Goal: Task Accomplishment & Management: Use online tool/utility

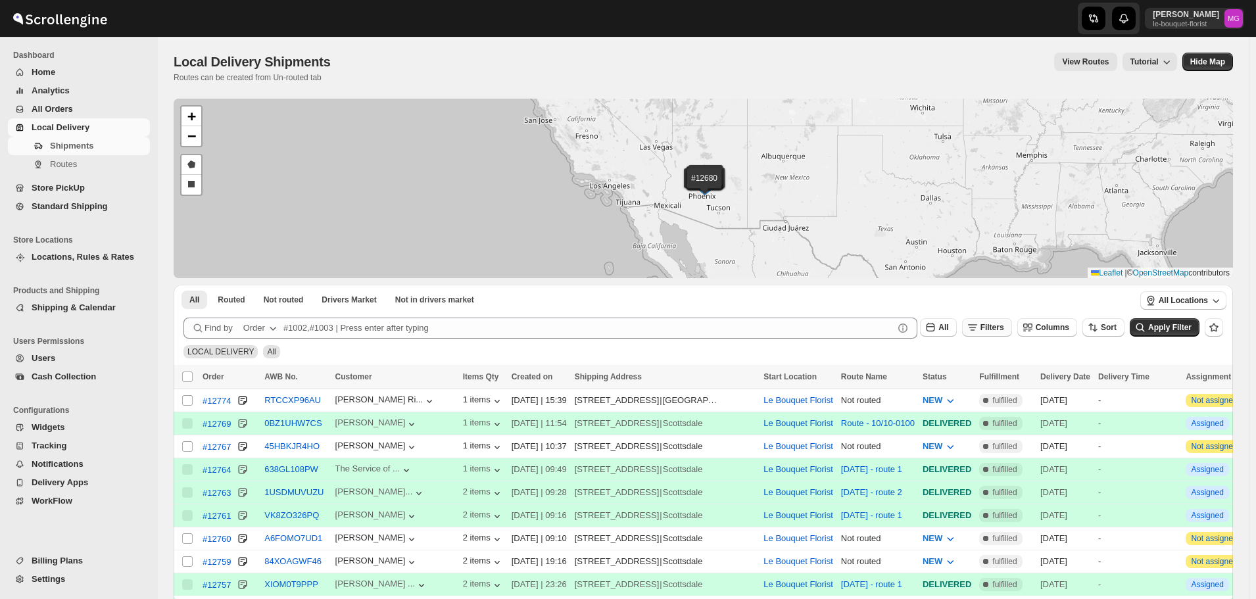
click at [1004, 324] on span "Filters" at bounding box center [992, 327] width 24 height 9
click at [997, 373] on button "Add Filter" at bounding box center [1000, 379] width 63 height 18
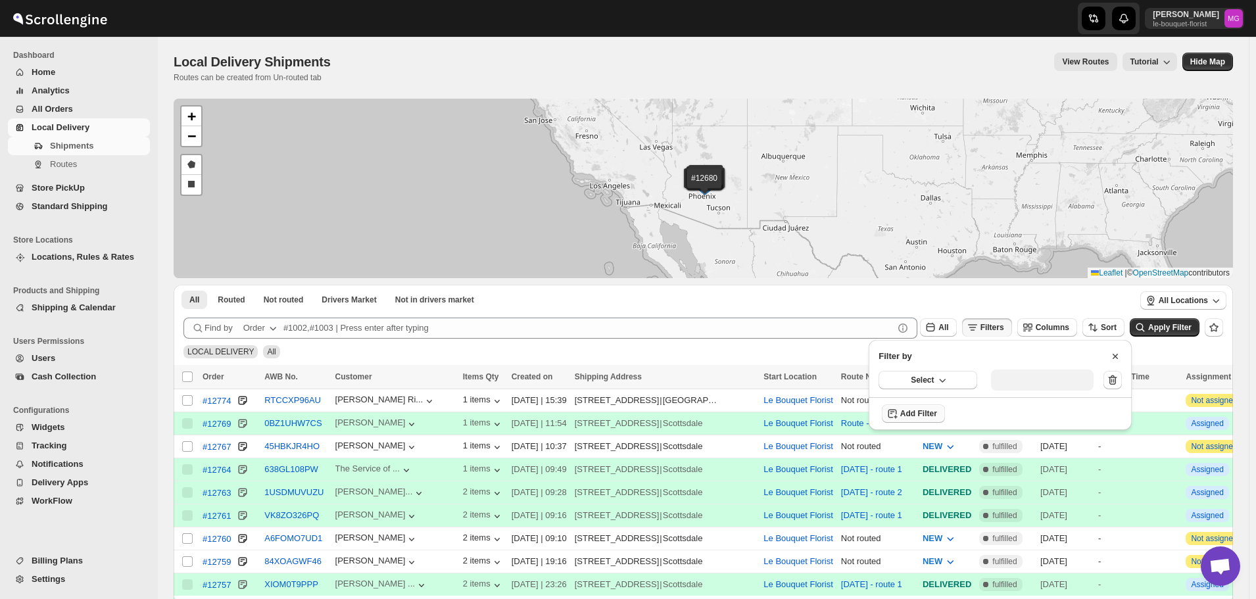
click at [936, 373] on icon "button" at bounding box center [942, 379] width 13 height 13
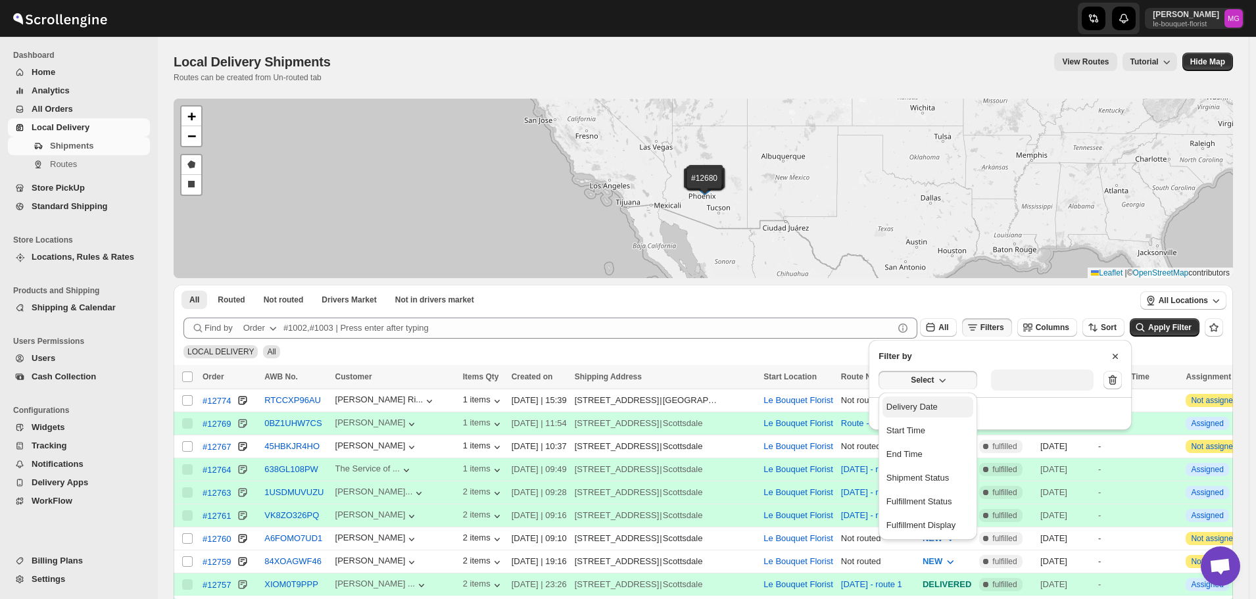
click at [930, 404] on div "Delivery Date" at bounding box center [911, 406] width 51 height 13
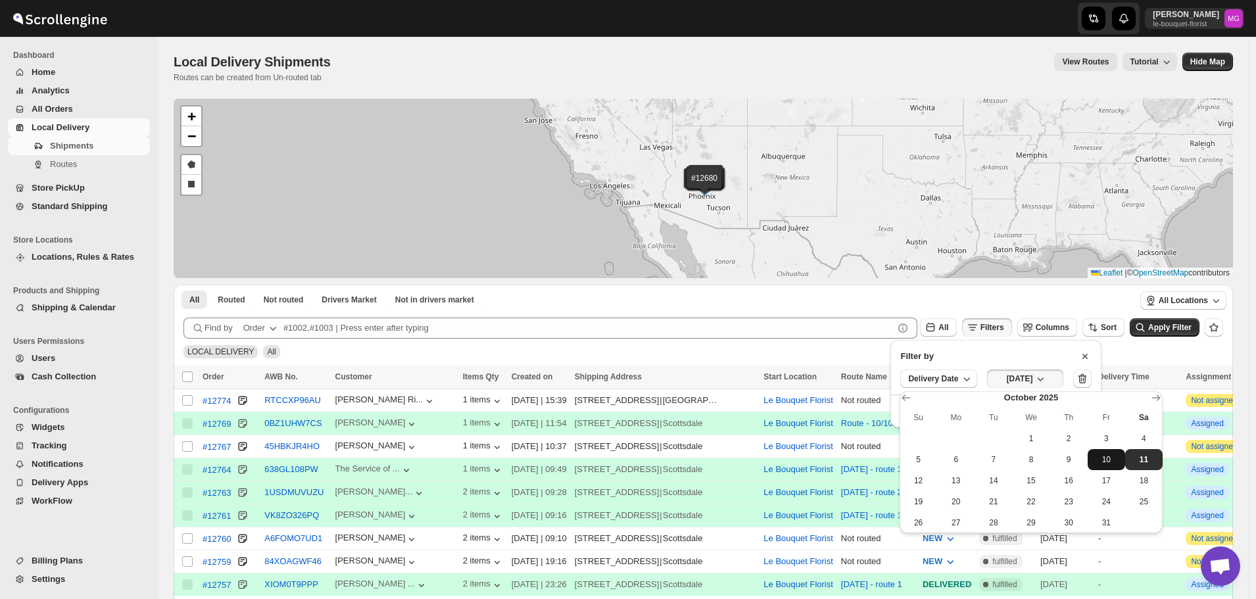
click at [1101, 467] on button "10" at bounding box center [1105, 459] width 37 height 21
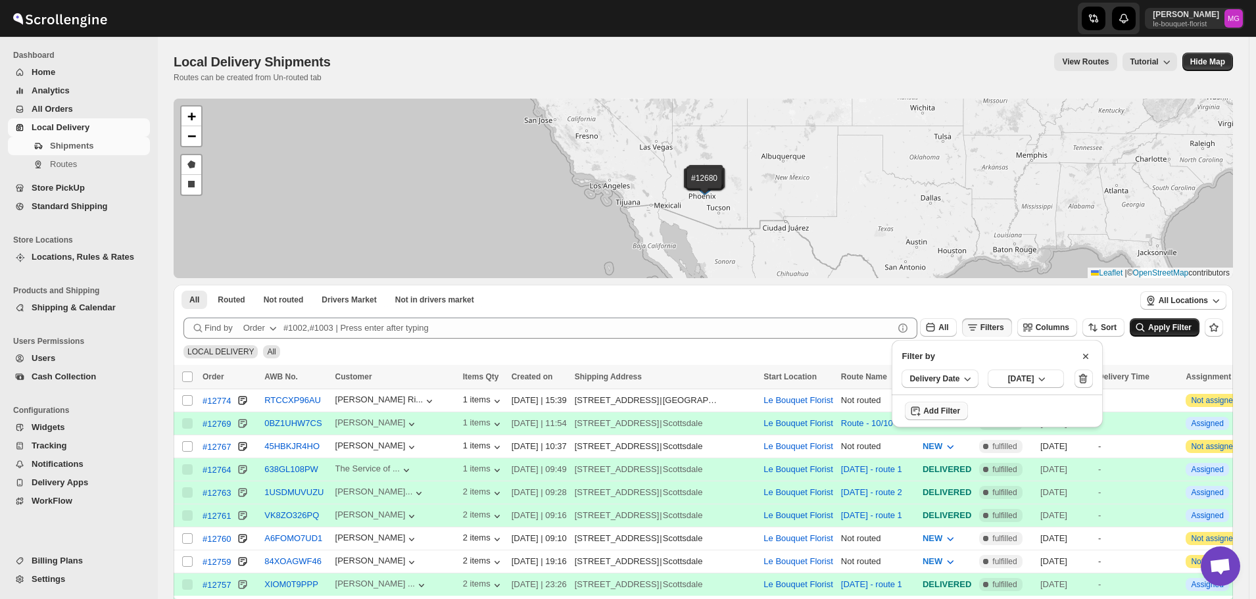
click at [1147, 332] on icon "submit" at bounding box center [1139, 327] width 13 height 13
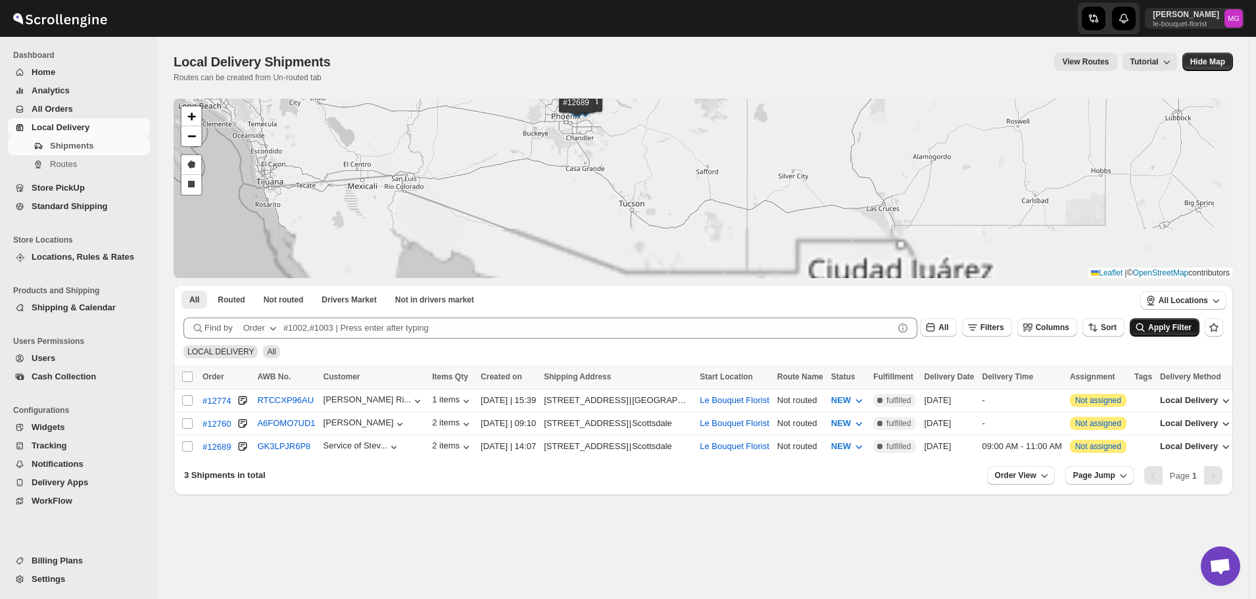
drag, startPoint x: 576, startPoint y: 131, endPoint x: 603, endPoint y: 168, distance: 46.2
click at [603, 168] on div "#12774 #12760 #12689 + − Draw a polygon Draw a rectangle Leaflet | © OpenStreet…" at bounding box center [703, 188] width 1059 height 179
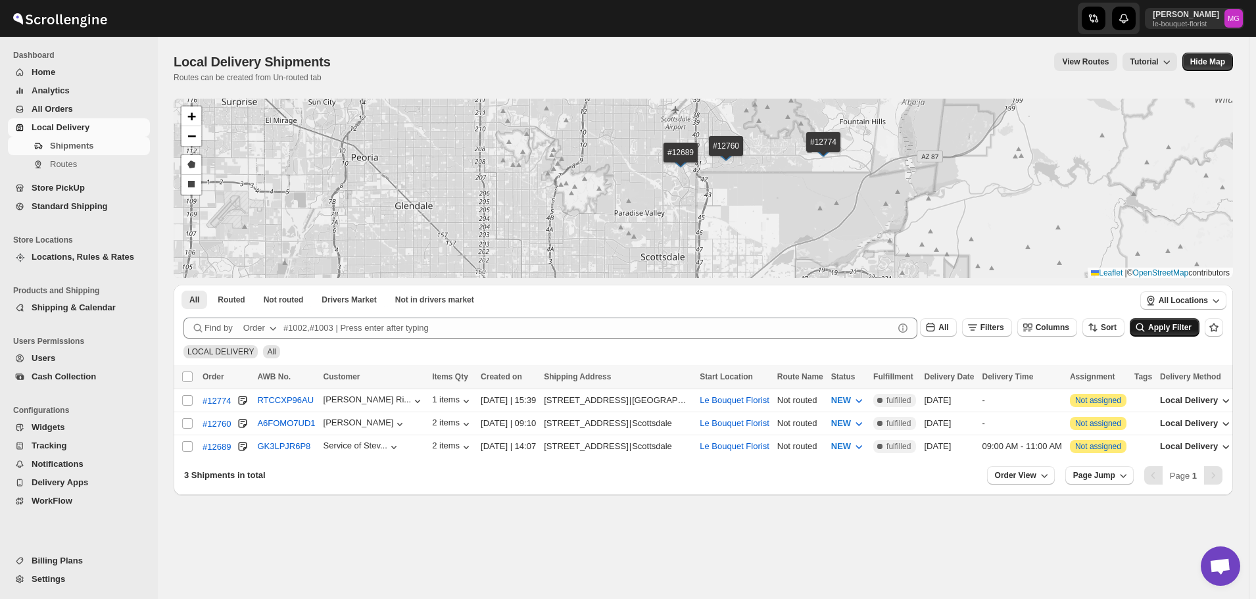
drag, startPoint x: 632, startPoint y: 179, endPoint x: 614, endPoint y: 193, distance: 23.4
click at [614, 193] on div "#12774 #12760 #12689 + − Draw a polygon Draw a rectangle Leaflet | © OpenStreet…" at bounding box center [703, 188] width 1059 height 179
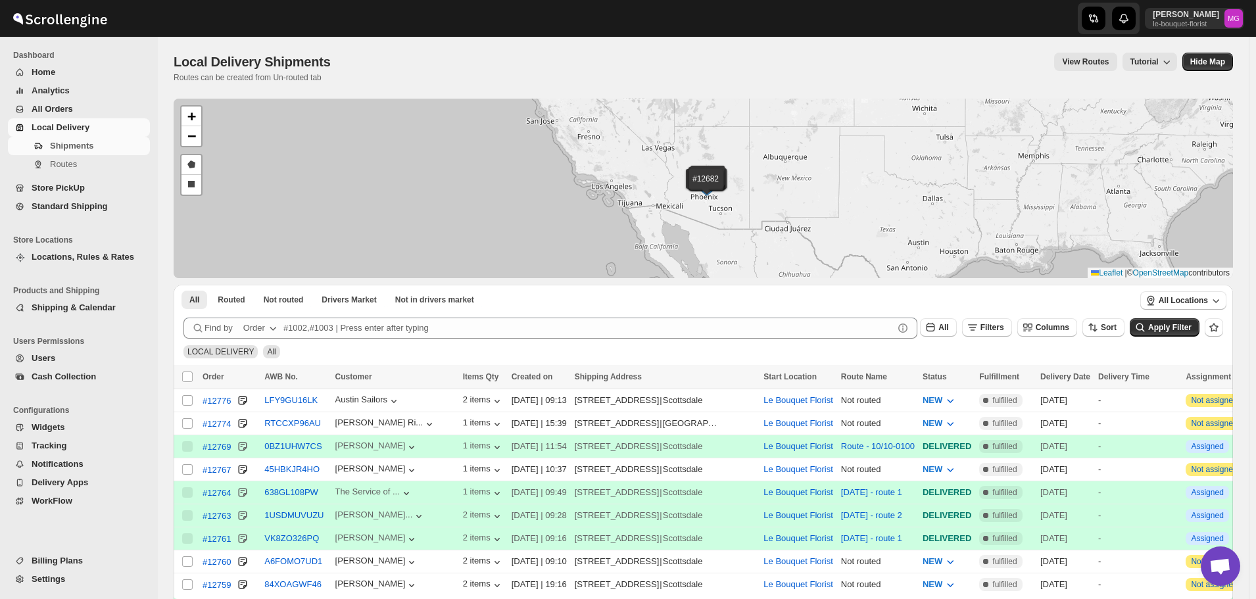
scroll to position [840, 0]
click at [988, 336] on button "Filters" at bounding box center [987, 327] width 50 height 18
click at [1007, 379] on span "Add Filter" at bounding box center [1006, 379] width 37 height 11
click at [958, 385] on button "Select" at bounding box center [927, 380] width 99 height 18
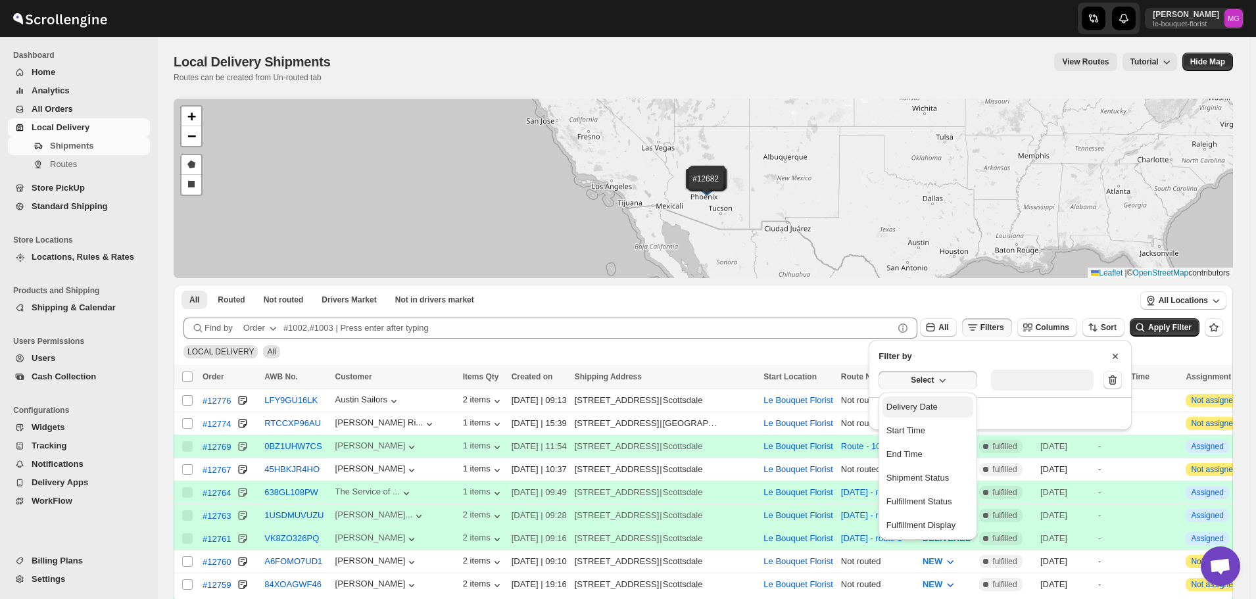
click at [945, 406] on button "Delivery Date" at bounding box center [927, 406] width 91 height 21
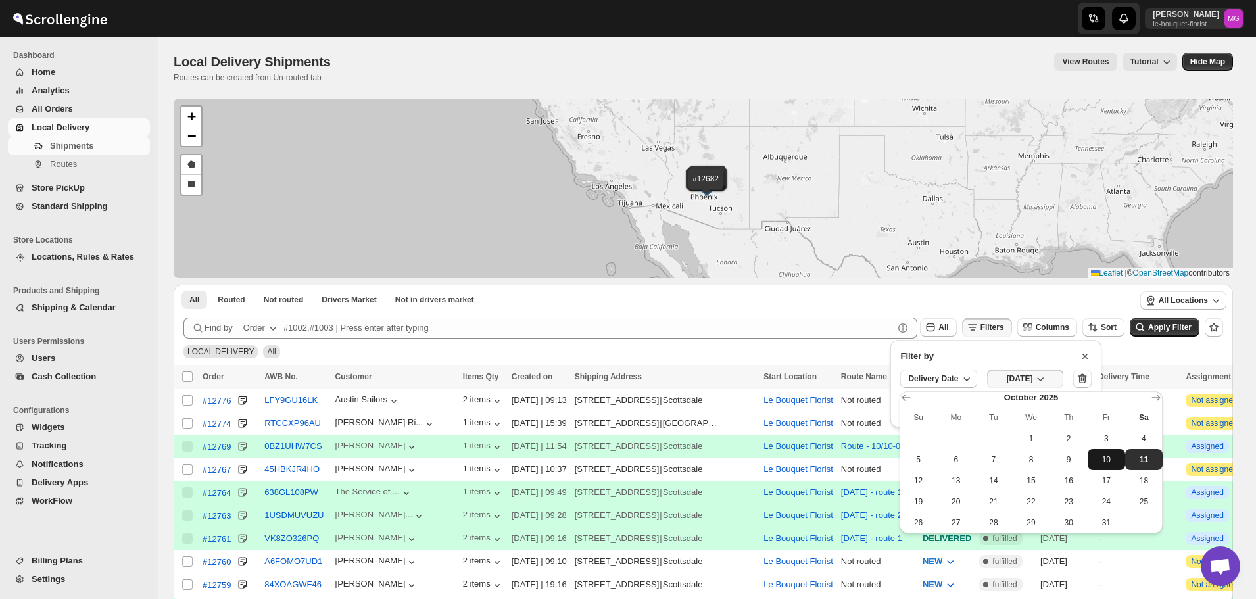
click at [1116, 460] on span "10" at bounding box center [1106, 459] width 27 height 11
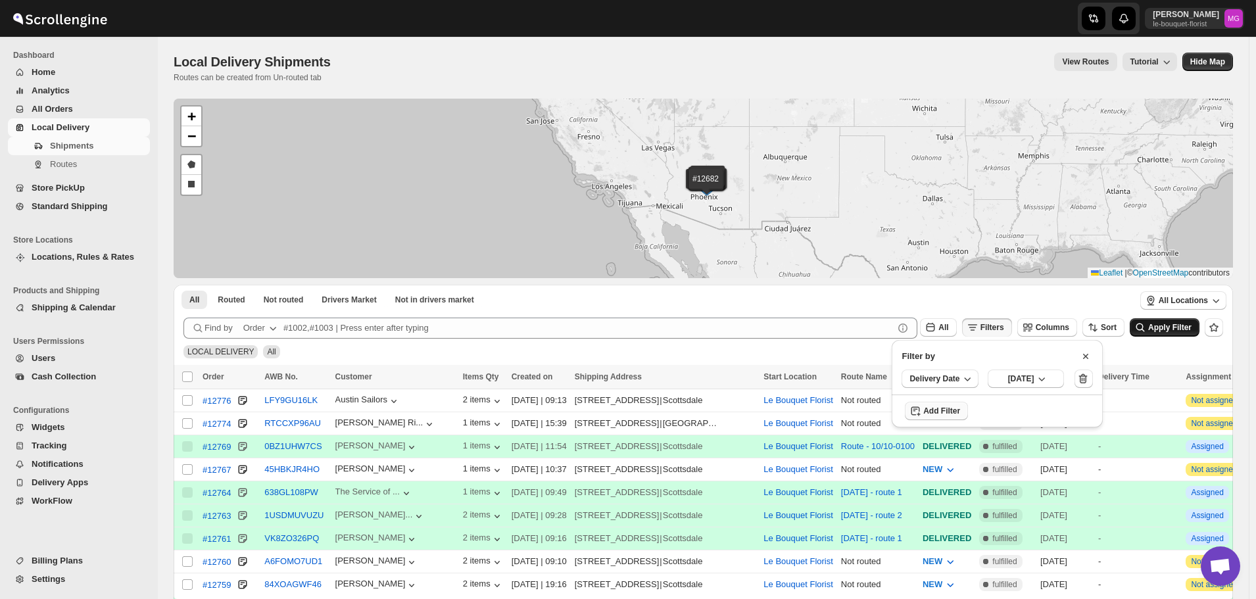
click at [1158, 335] on button "Apply Filter" at bounding box center [1165, 327] width 70 height 18
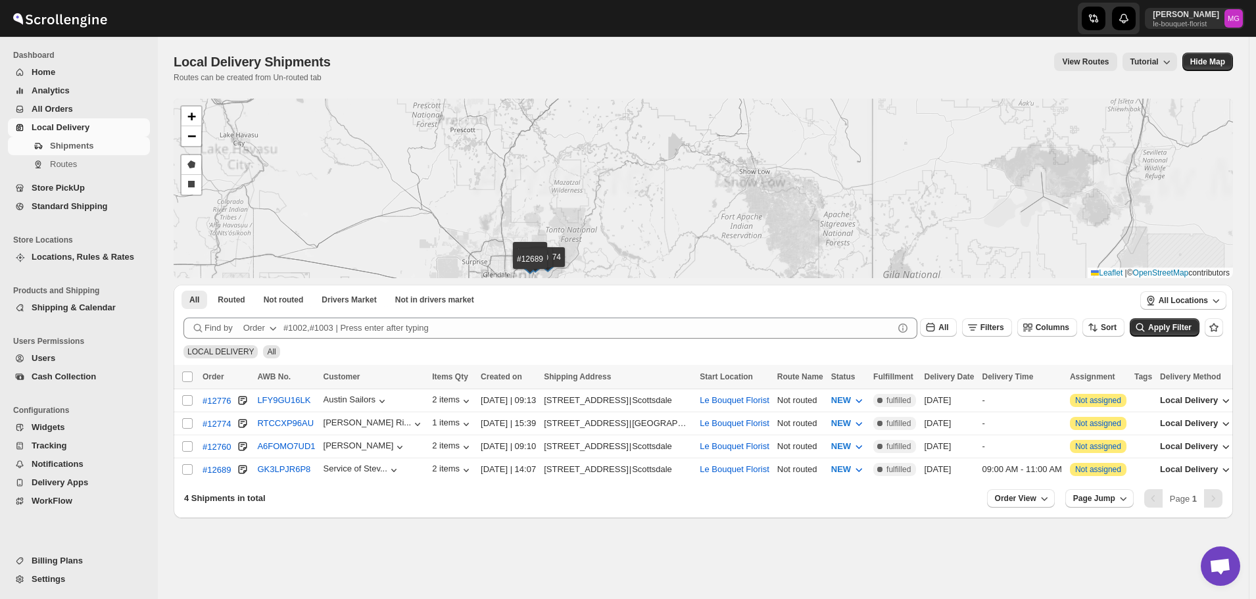
drag, startPoint x: 639, startPoint y: 250, endPoint x: 702, endPoint y: 210, distance: 74.6
click at [702, 210] on div "#12776 #12774 #12760 #12689 + − Draw a polygon Draw a rectangle Leaflet | © Ope…" at bounding box center [703, 188] width 1059 height 179
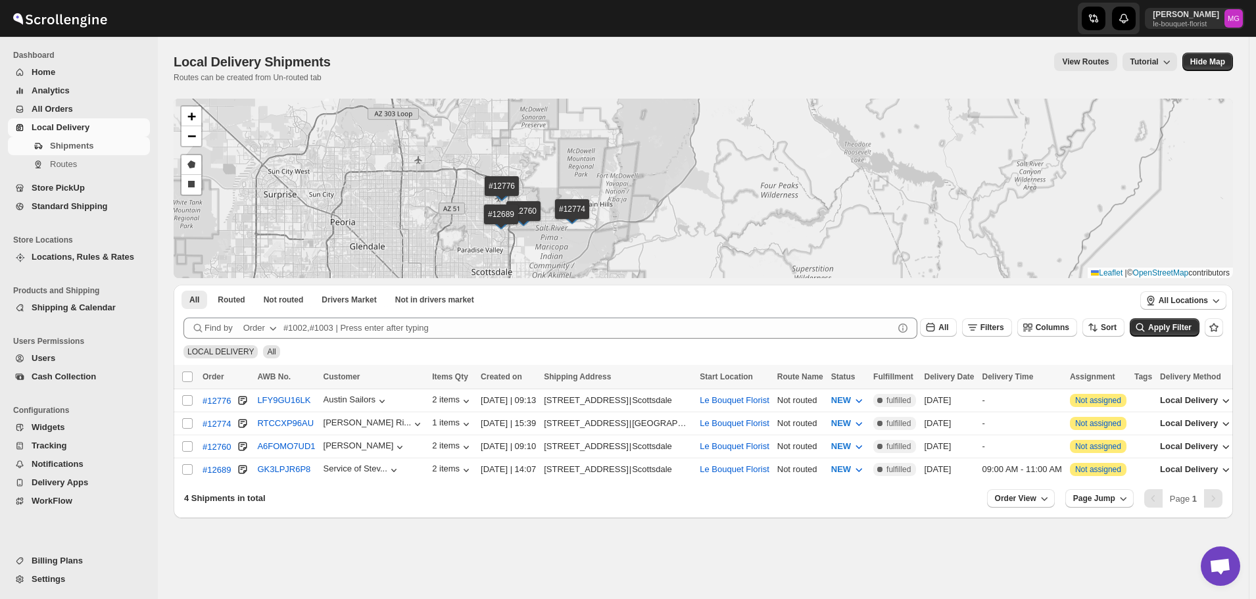
click at [43, 187] on span "Store PickUp" at bounding box center [58, 188] width 53 height 10
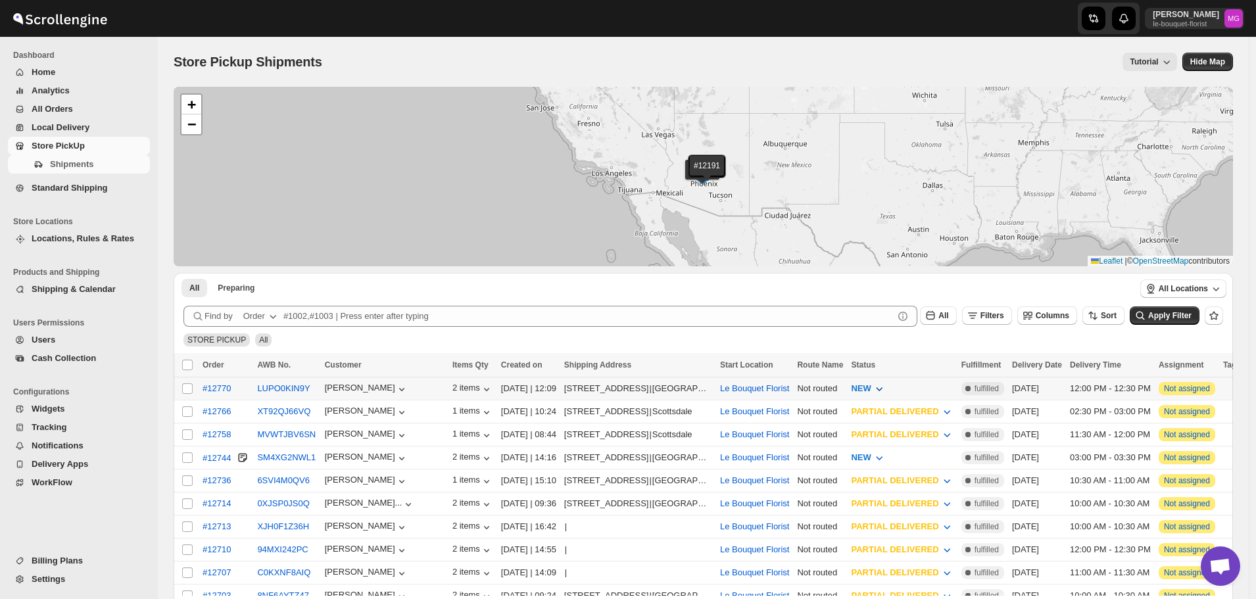
click at [870, 387] on span "NEW" at bounding box center [861, 388] width 20 height 10
click at [898, 456] on button "PREPARING" at bounding box center [889, 459] width 107 height 21
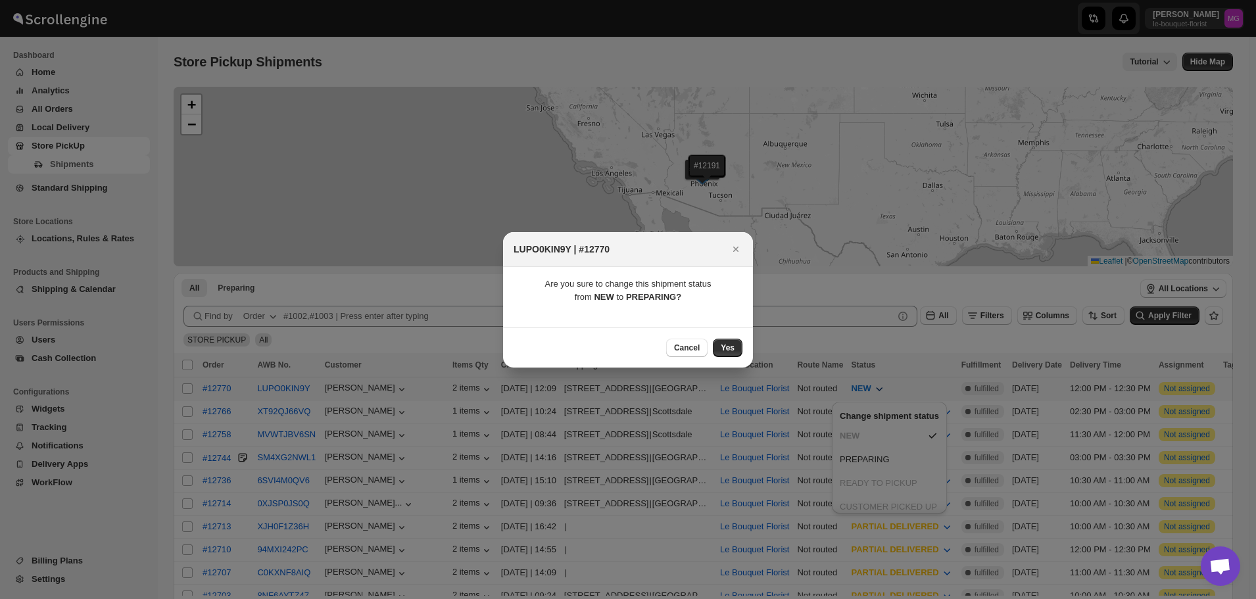
drag, startPoint x: 721, startPoint y: 343, endPoint x: 728, endPoint y: 343, distance: 6.6
click at [721, 343] on button "Yes" at bounding box center [728, 348] width 30 height 18
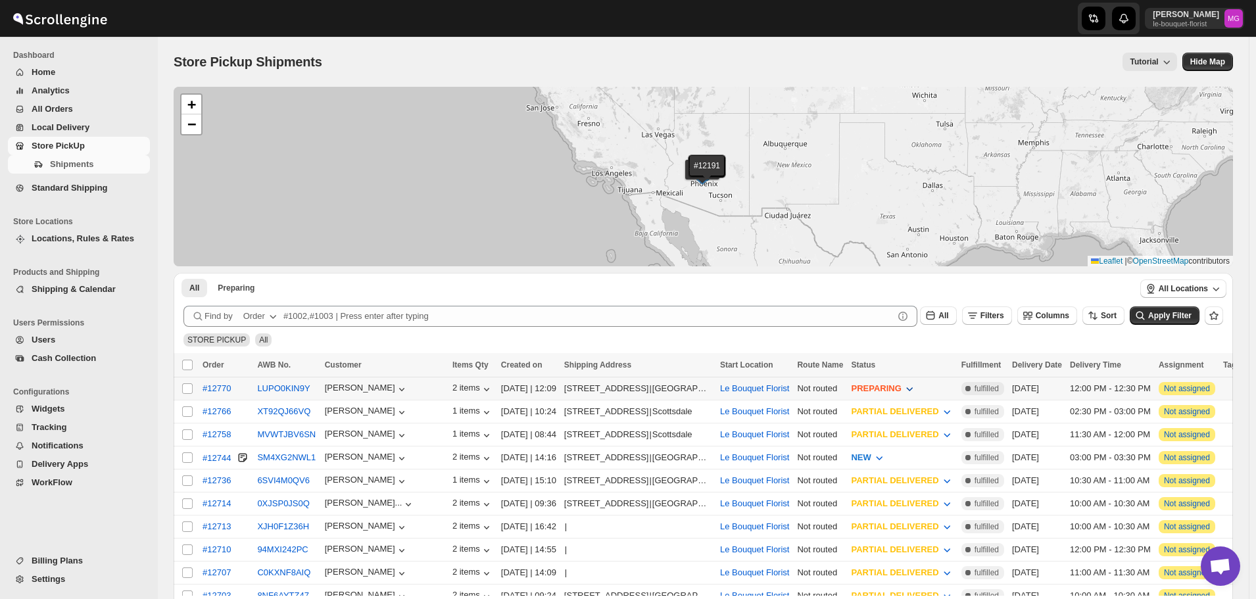
click at [894, 391] on span "PREPARING" at bounding box center [876, 388] width 50 height 10
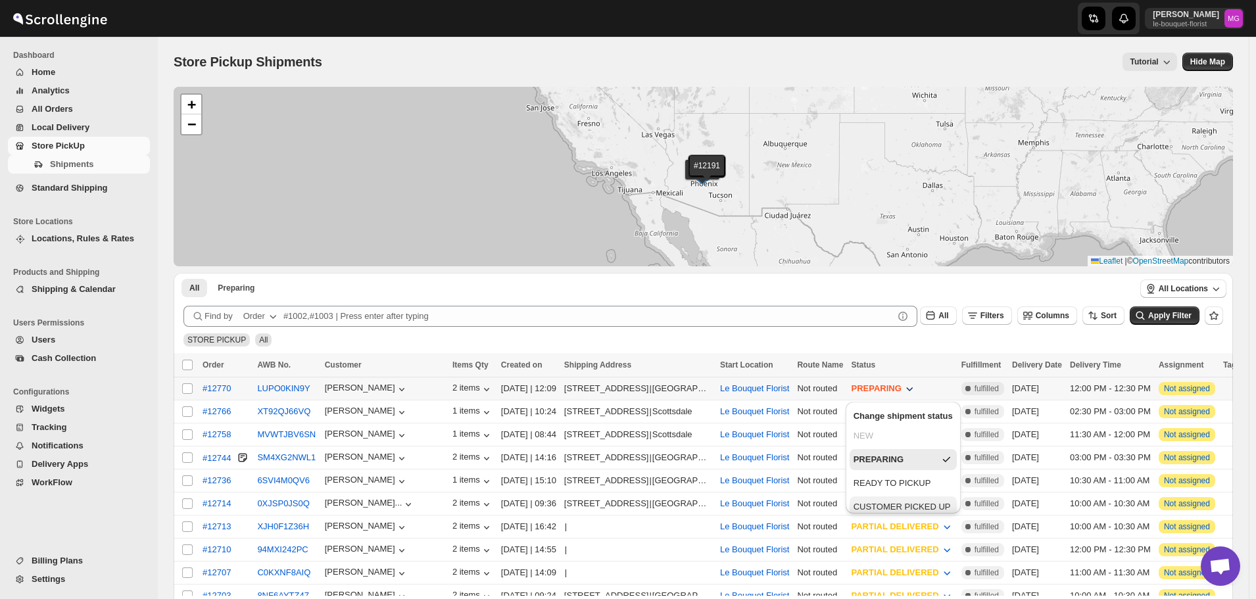
click at [899, 505] on div "CUSTOMER PICKED UP" at bounding box center [901, 506] width 97 height 13
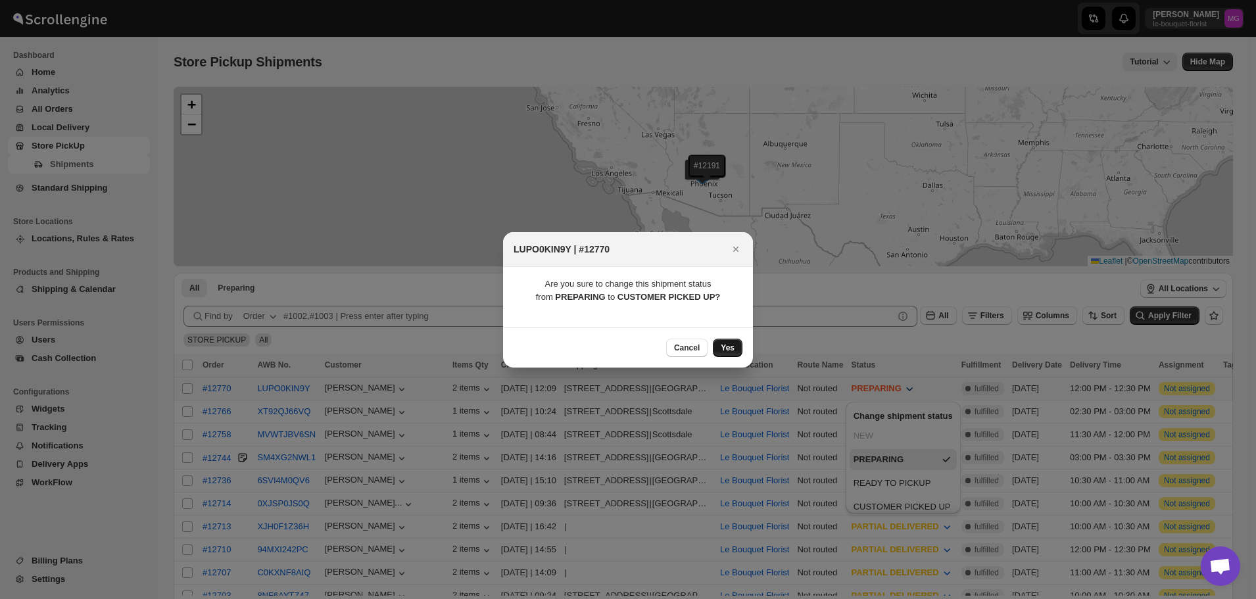
click at [737, 356] on button "Yes" at bounding box center [728, 348] width 30 height 18
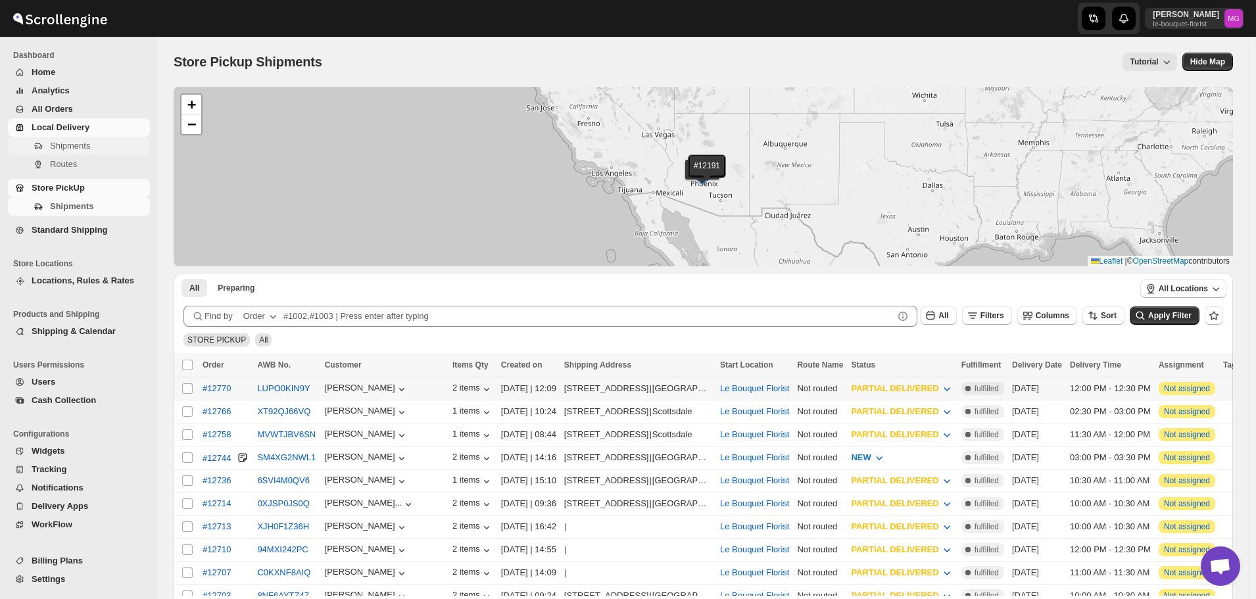
click at [78, 145] on span "Shipments" at bounding box center [70, 146] width 40 height 10
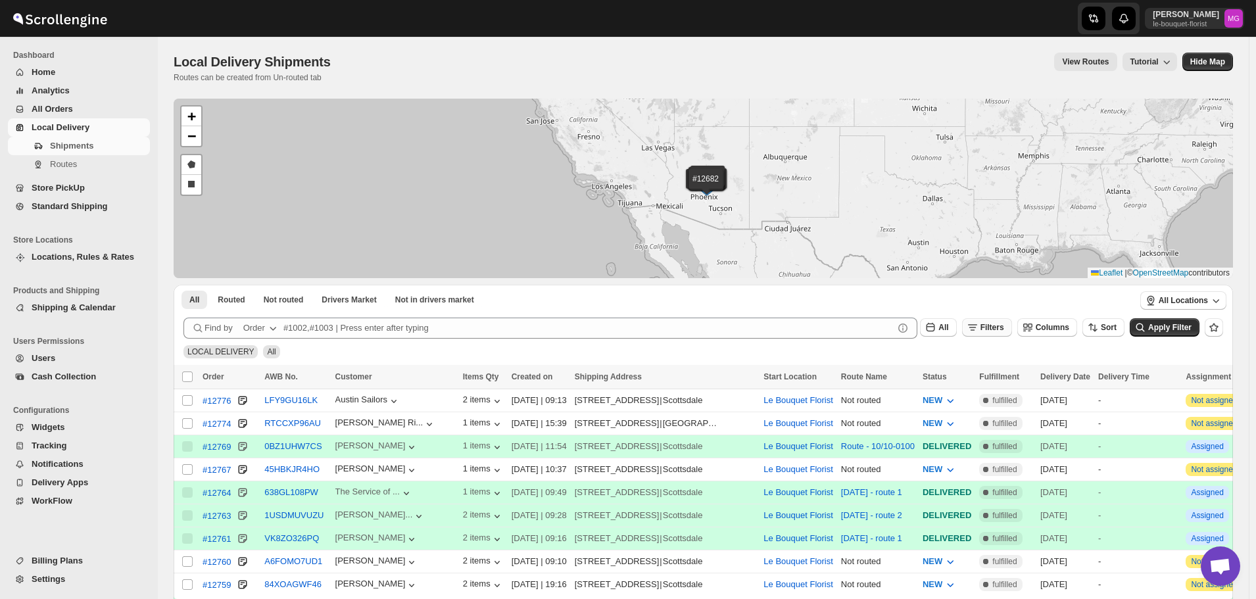
click at [983, 333] on button "Filters" at bounding box center [987, 327] width 50 height 18
click at [993, 373] on button "Add Filter" at bounding box center [1000, 379] width 63 height 18
click at [951, 375] on button "Select" at bounding box center [927, 380] width 99 height 18
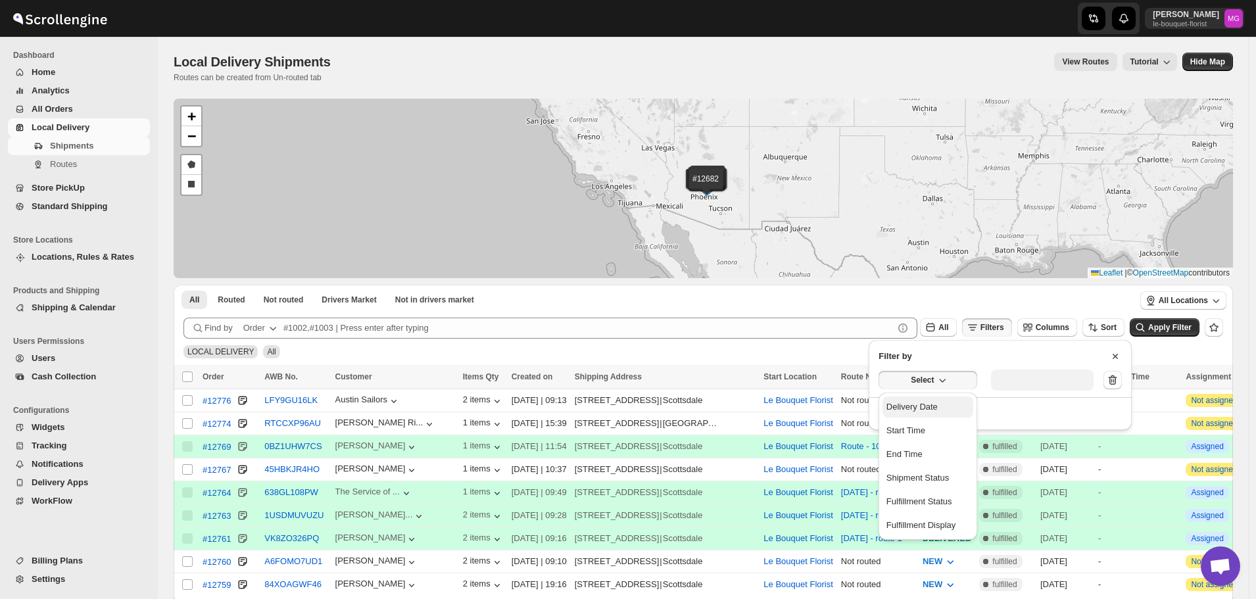
click at [942, 412] on button "Delivery Date" at bounding box center [927, 406] width 91 height 21
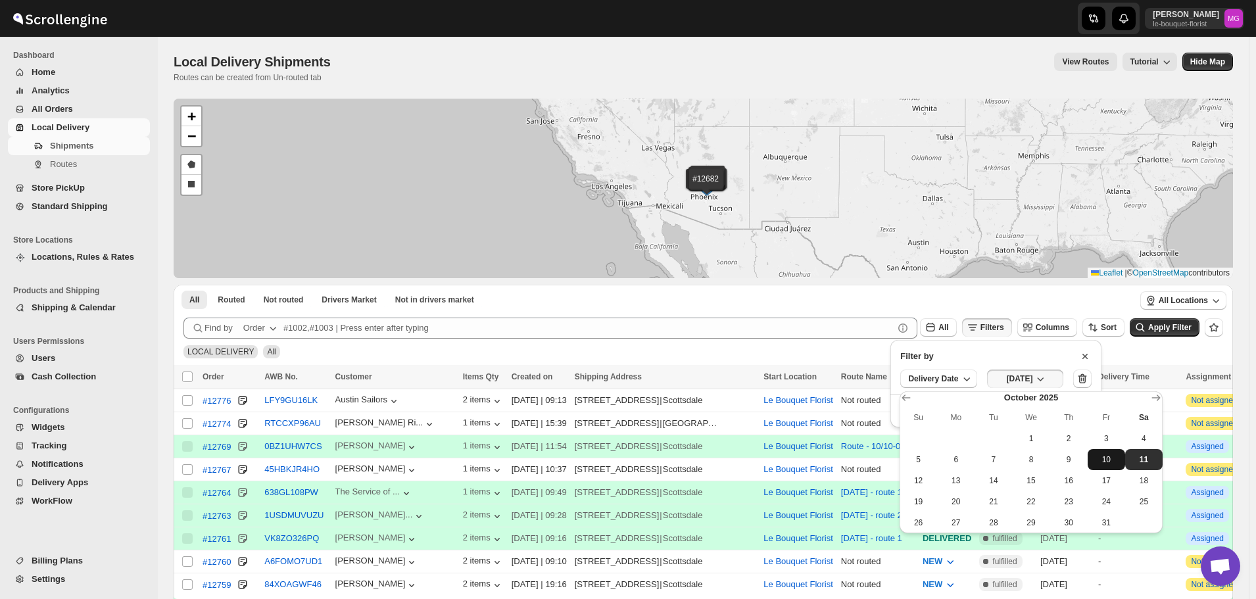
click at [1097, 465] on button "10" at bounding box center [1105, 459] width 37 height 21
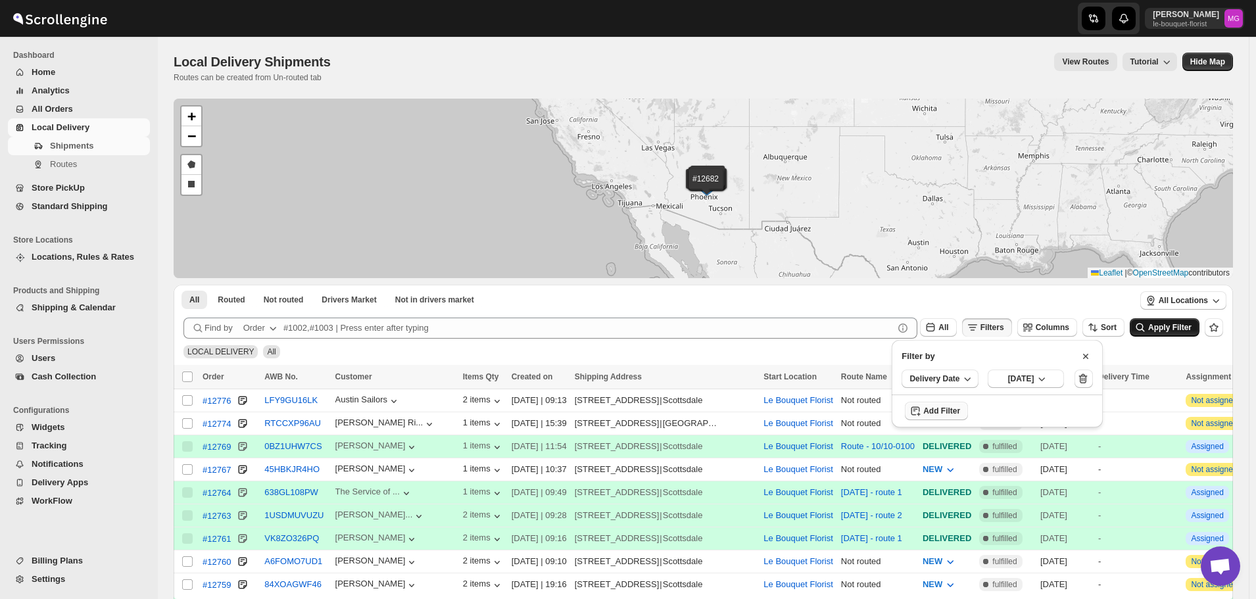
click at [1172, 320] on button "Apply Filter" at bounding box center [1165, 327] width 70 height 18
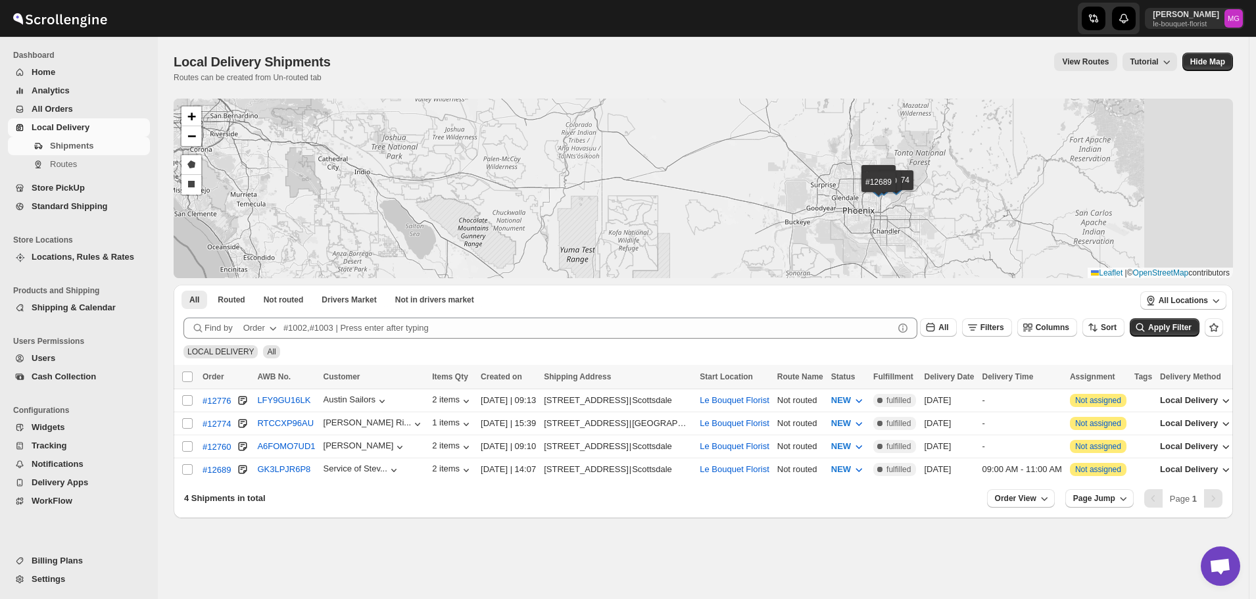
drag, startPoint x: 984, startPoint y: 240, endPoint x: 869, endPoint y: 254, distance: 116.0
click at [873, 255] on div "#12776 #12774 #12760 #12689 + − Draw a polygon Draw a rectangle Leaflet | © Ope…" at bounding box center [703, 188] width 1059 height 179
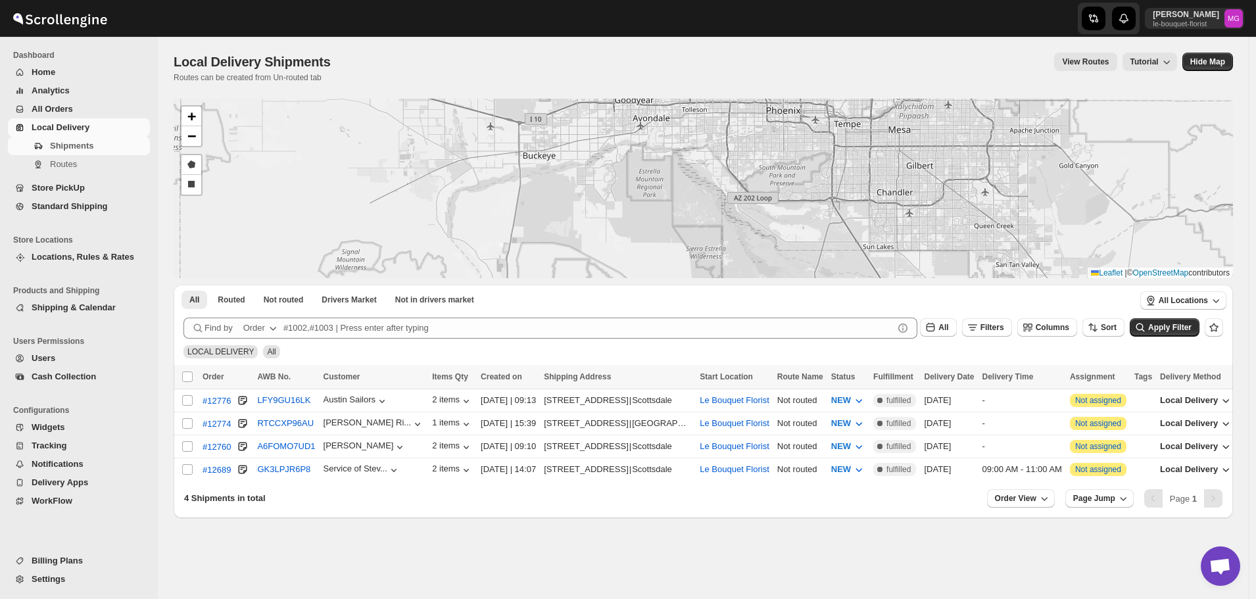
drag, startPoint x: 852, startPoint y: 222, endPoint x: 646, endPoint y: 342, distance: 238.6
click at [646, 342] on div "#12776 #12774 #12760 #12689 + − Draw a polygon Draw a rectangle Leaflet | © Ope…" at bounding box center [703, 308] width 1059 height 419
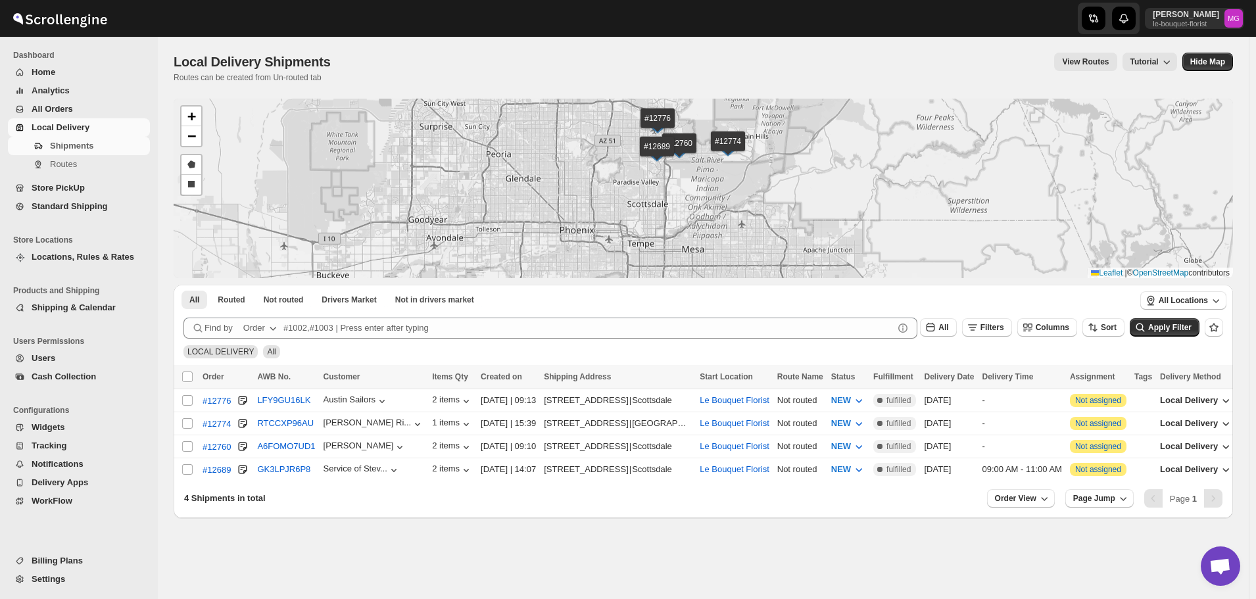
drag, startPoint x: 736, startPoint y: 190, endPoint x: 734, endPoint y: 220, distance: 29.6
click at [736, 220] on div "#12776 #12774 #12760 #12689 + − Draw a polygon Draw a rectangle Leaflet | © Ope…" at bounding box center [703, 188] width 1059 height 179
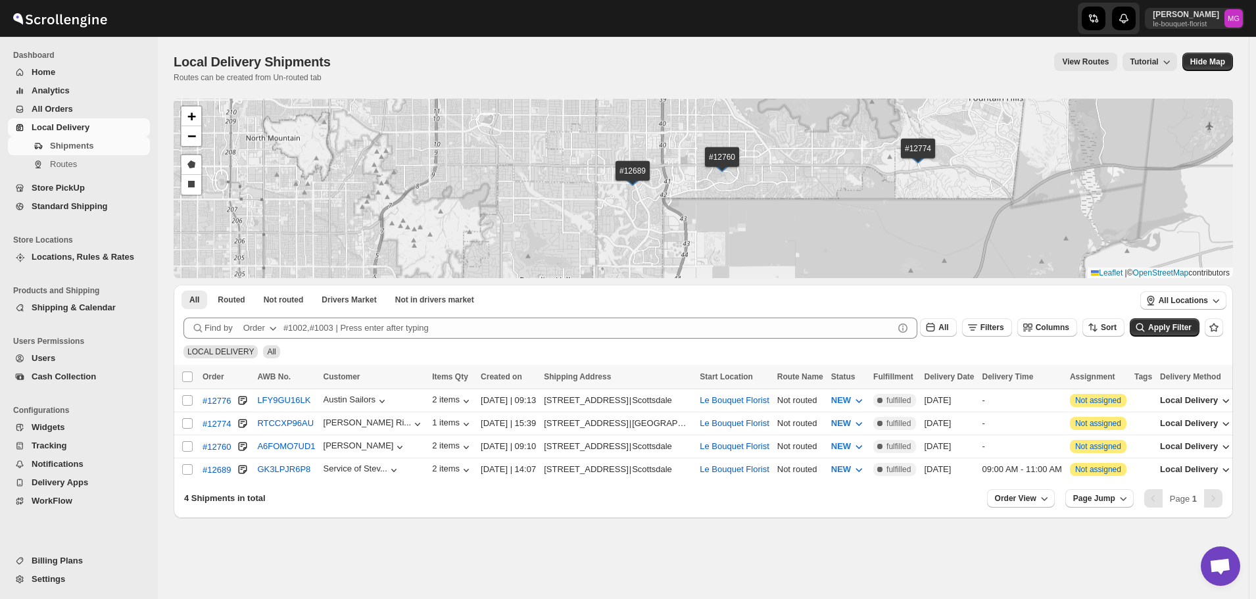
drag, startPoint x: 694, startPoint y: 219, endPoint x: 694, endPoint y: 237, distance: 18.4
click at [694, 237] on div "#12776 #12774 #12760 #12689 + − Draw a polygon Draw a rectangle Leaflet | © Ope…" at bounding box center [703, 188] width 1059 height 179
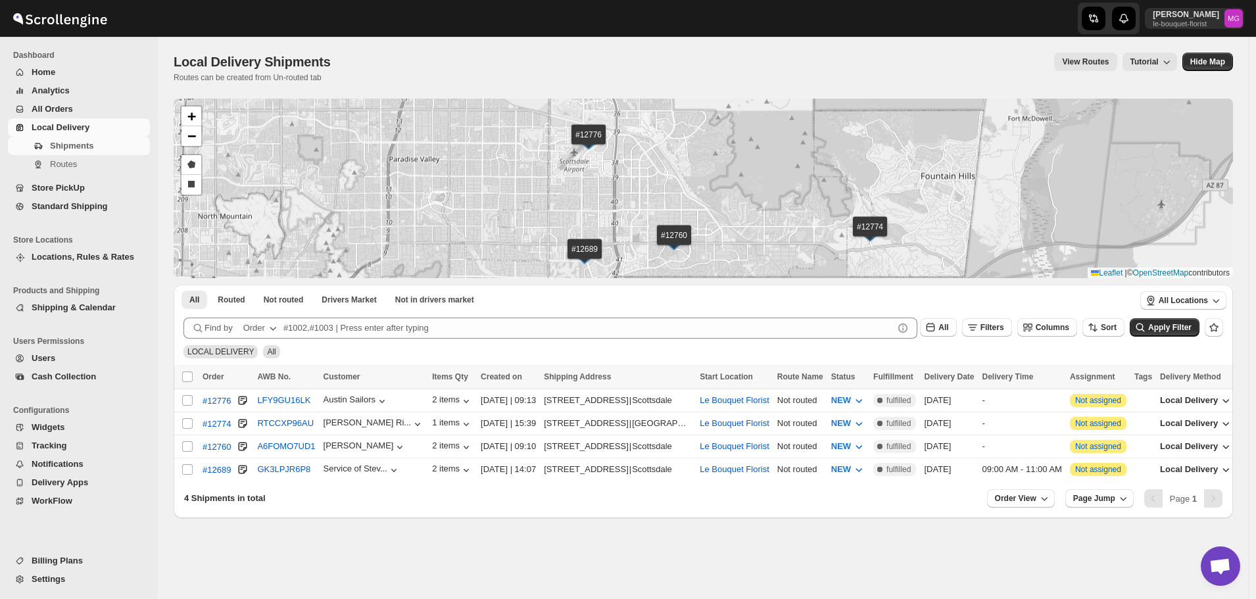
drag, startPoint x: 837, startPoint y: 158, endPoint x: 789, endPoint y: 232, distance: 87.9
click at [789, 232] on div "#12776 #12774 #12760 #12689 + − Draw a polygon Draw a rectangle Leaflet | © Ope…" at bounding box center [703, 188] width 1059 height 179
click at [189, 446] on input "Select shipment" at bounding box center [187, 446] width 11 height 11
checkbox input "true"
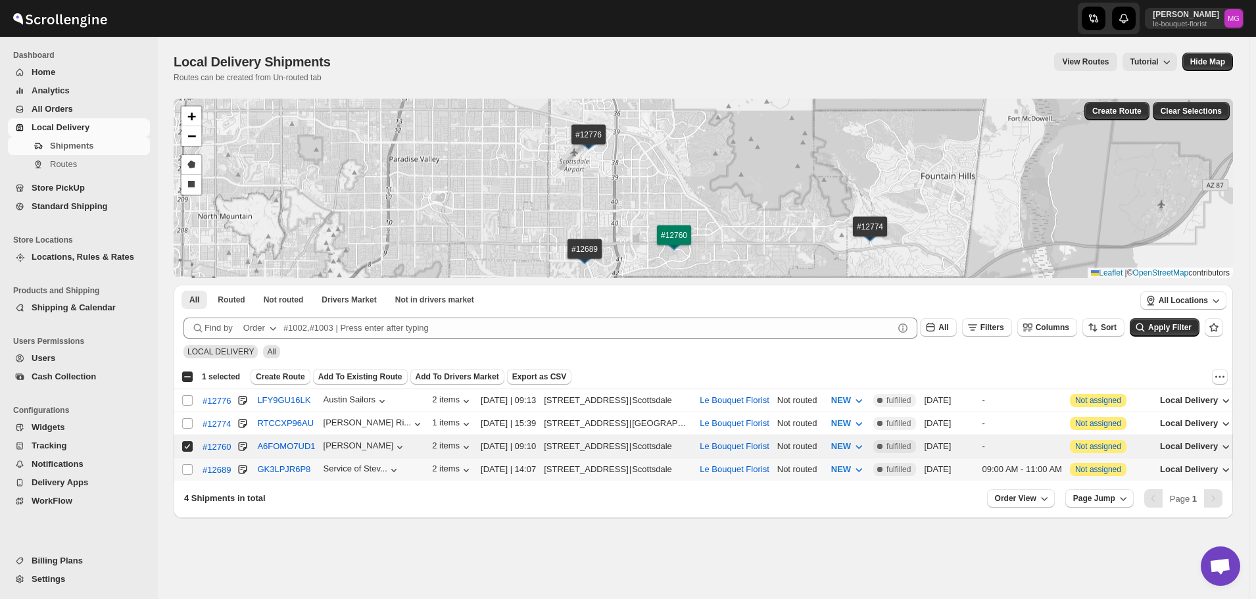
click at [194, 465] on div "Select shipment" at bounding box center [187, 470] width 13 height 12
checkbox input "true"
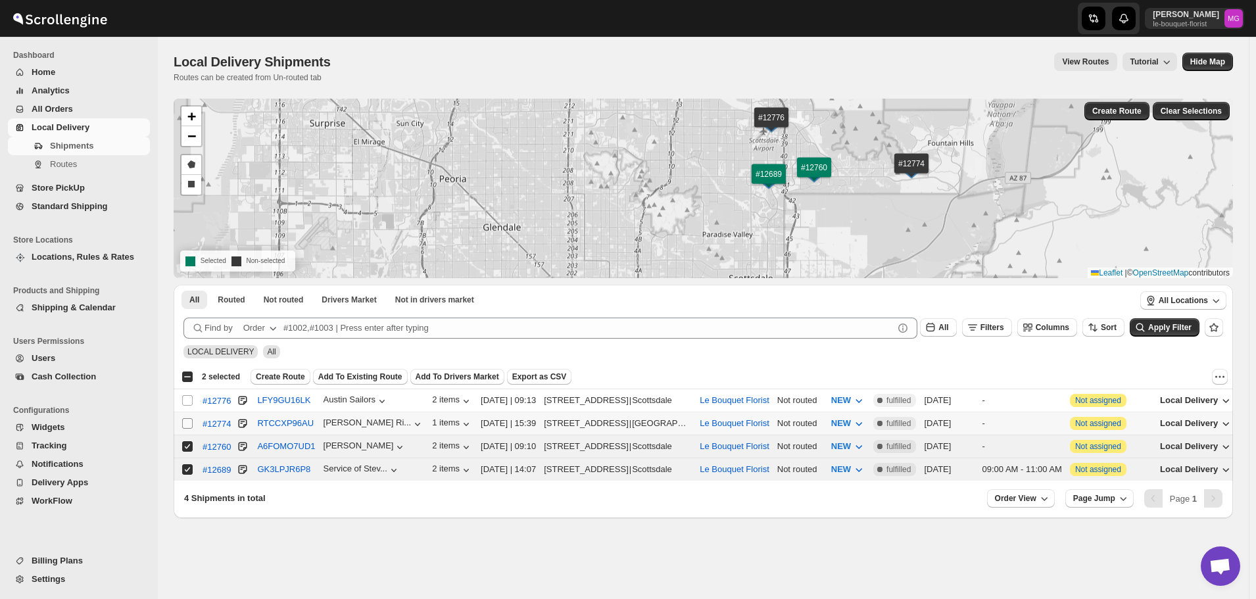
click at [183, 418] on input "Select shipment" at bounding box center [187, 423] width 11 height 11
checkbox input "true"
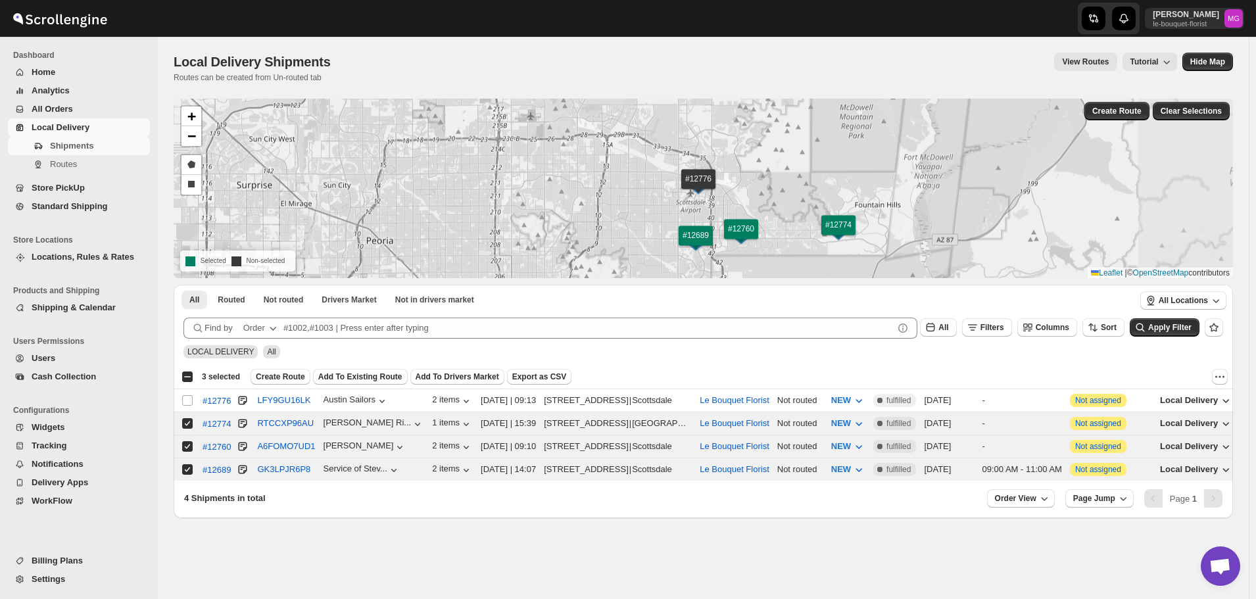
drag, startPoint x: 981, startPoint y: 176, endPoint x: 795, endPoint y: 211, distance: 189.4
click at [795, 211] on div "#12776 #12774 #12760 #12689 + − Draw a polygon Draw a rectangle Selected Non-se…" at bounding box center [703, 188] width 1059 height 179
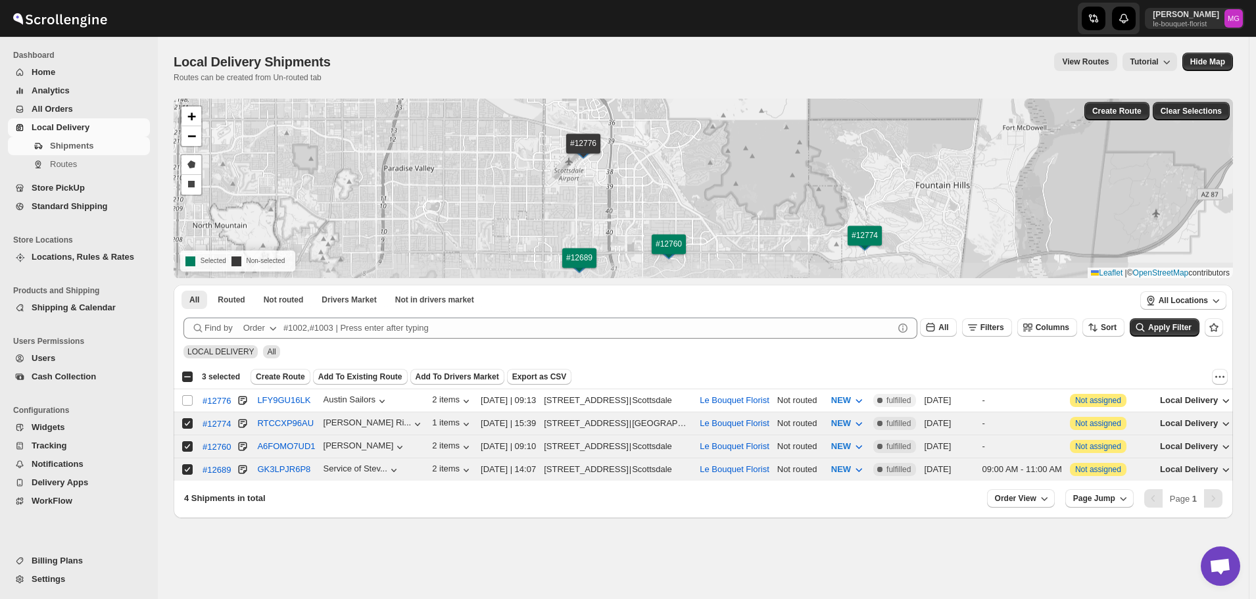
click at [802, 206] on div "#12776 #12774 #12760 #12689 + − Draw a polygon Draw a rectangle Selected Non-se…" at bounding box center [703, 188] width 1059 height 179
click at [190, 394] on span at bounding box center [187, 400] width 12 height 12
click at [190, 395] on input "Select shipment" at bounding box center [187, 400] width 11 height 11
checkbox input "false"
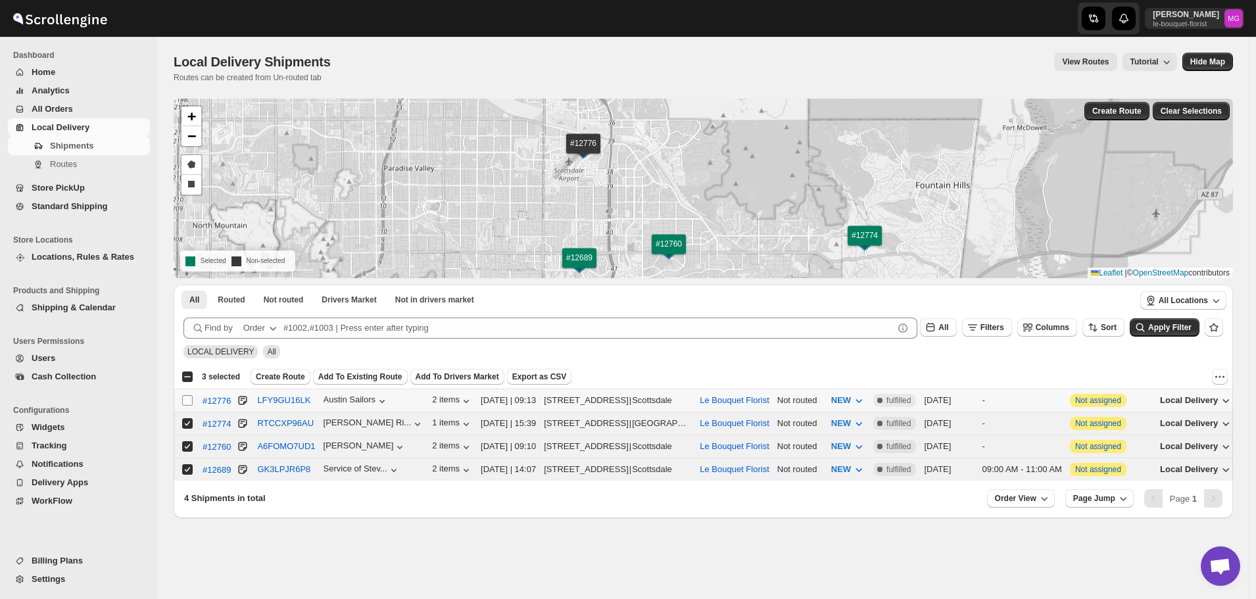
checkbox input "false"
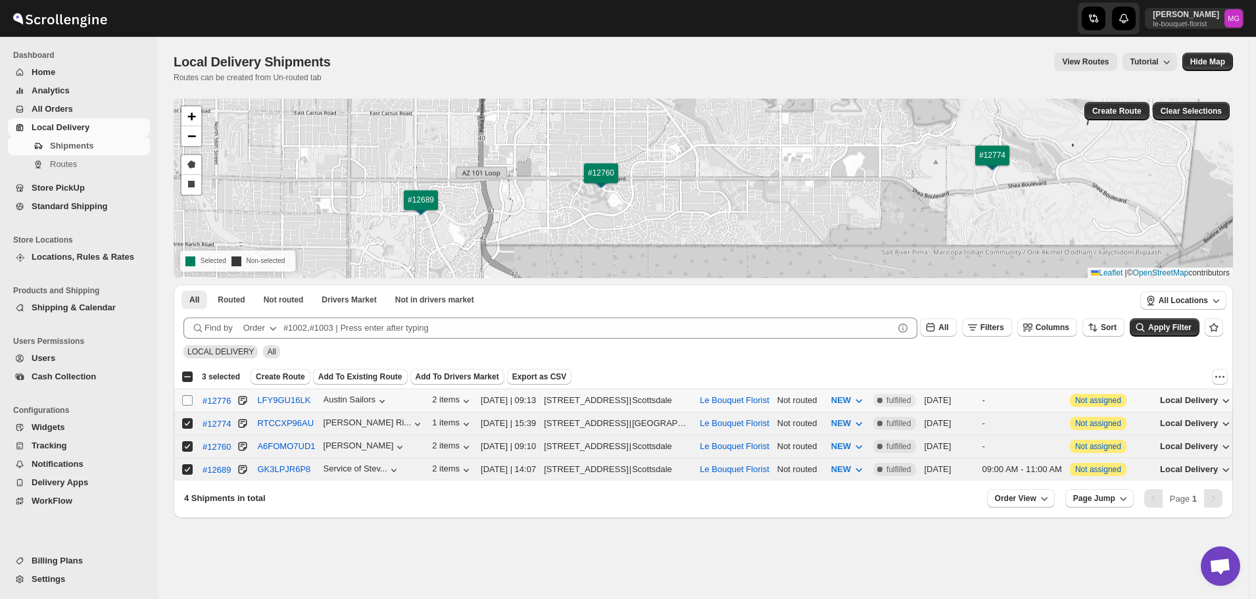
click at [189, 396] on input "Select shipment" at bounding box center [187, 400] width 11 height 11
checkbox input "true"
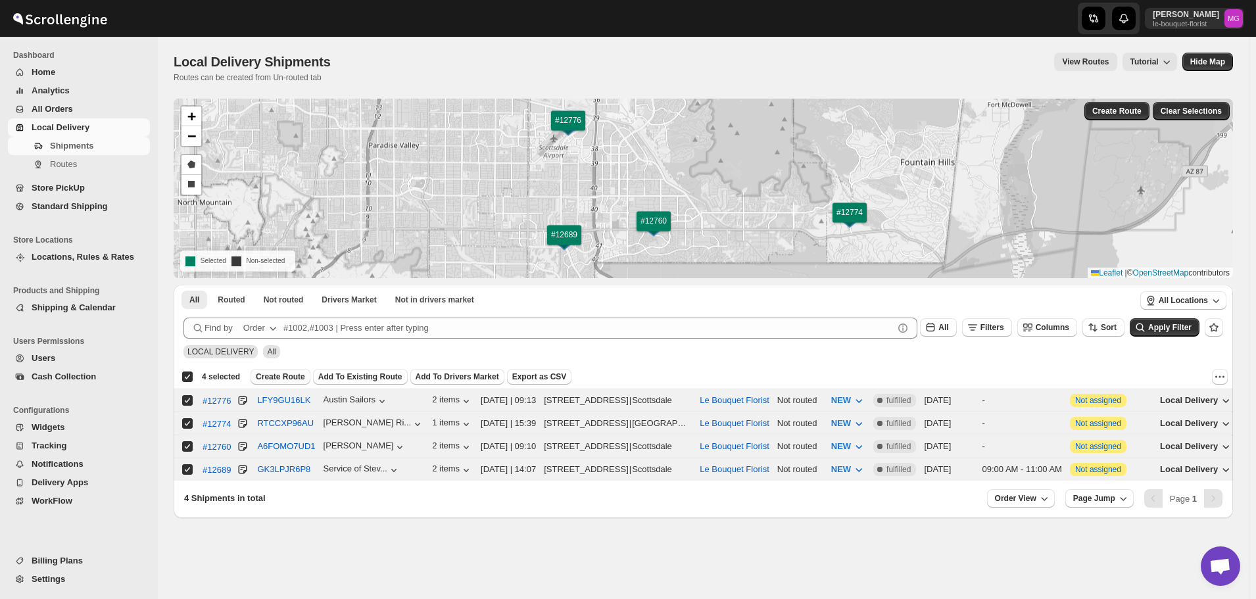
click at [293, 375] on span "Create Route" at bounding box center [280, 376] width 49 height 11
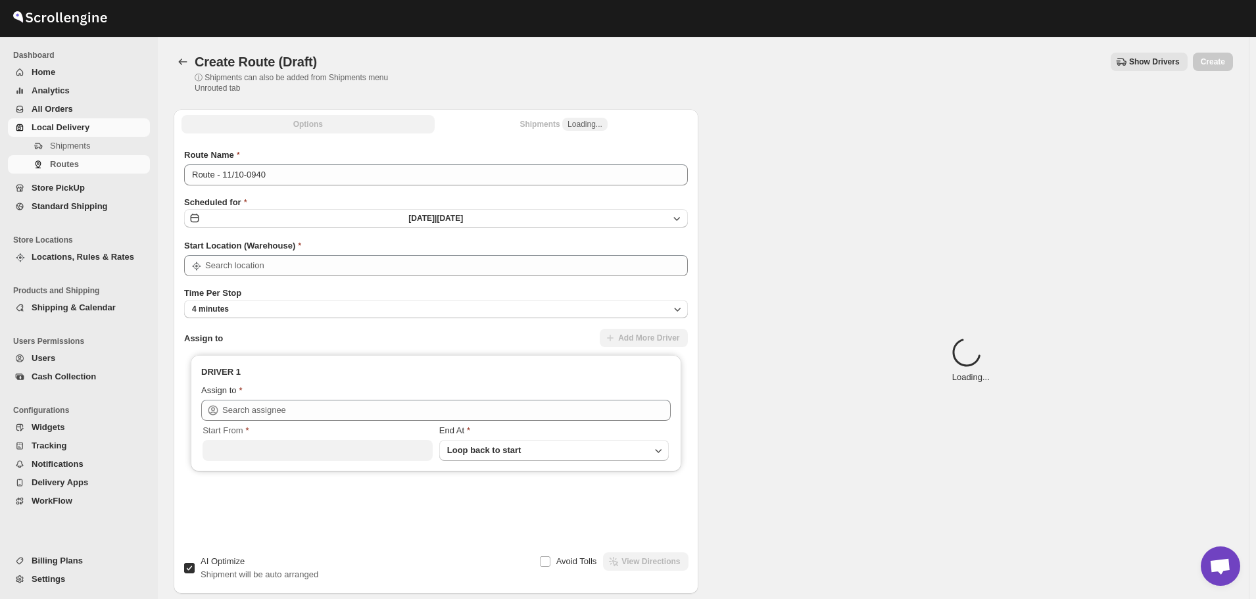
type input "Le Bouquet Florist"
click at [366, 160] on div "Route Name" at bounding box center [436, 155] width 504 height 13
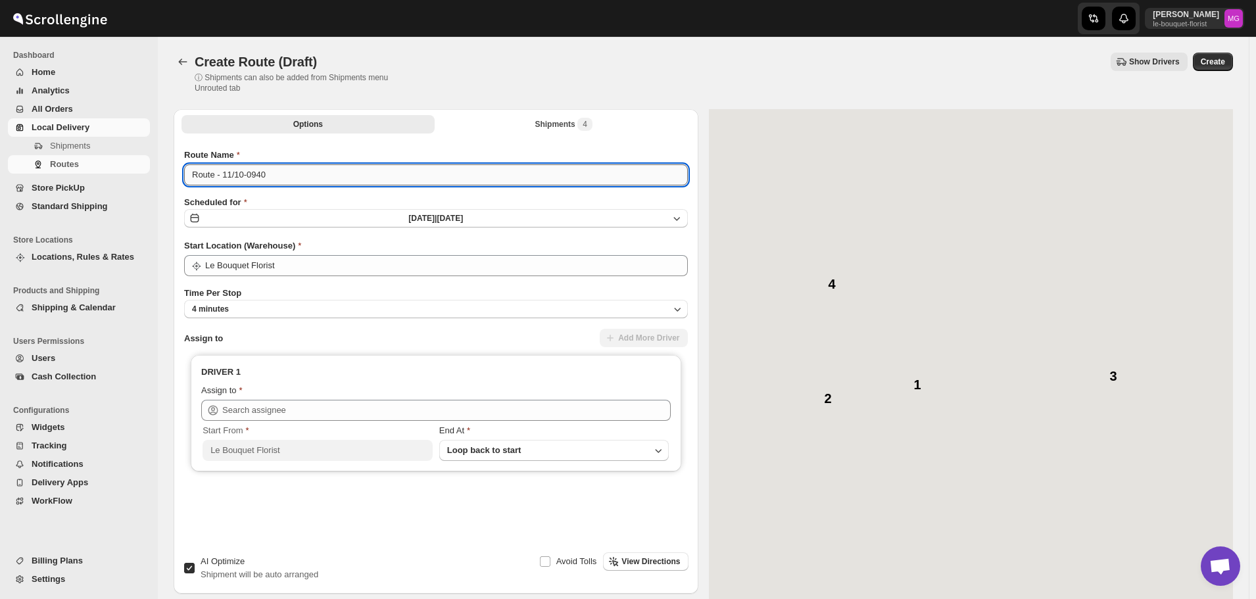
click at [363, 171] on input "Route - 11/10-0940" at bounding box center [436, 174] width 504 height 21
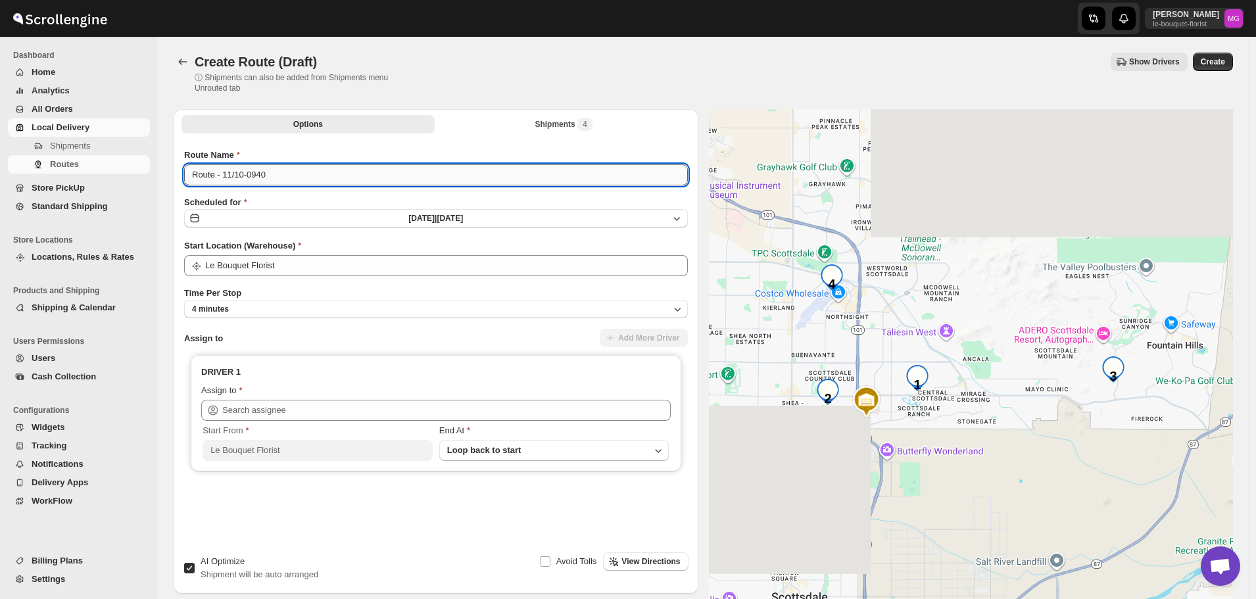
click at [363, 171] on input "Route - 11/10-0940" at bounding box center [436, 174] width 504 height 21
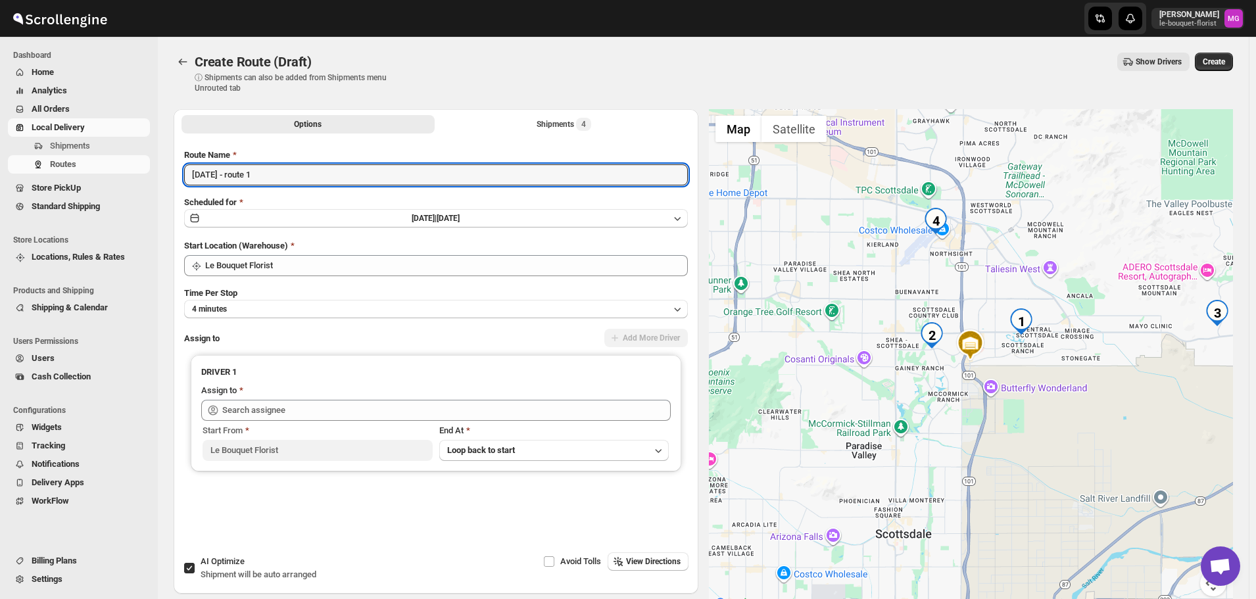
type input "[DATE] - route 1"
click at [203, 575] on span "Shipment will be auto arranged" at bounding box center [259, 574] width 116 height 10
click at [195, 573] on input "AI Optimize Shipment will be auto arranged" at bounding box center [189, 568] width 11 height 11
checkbox input "false"
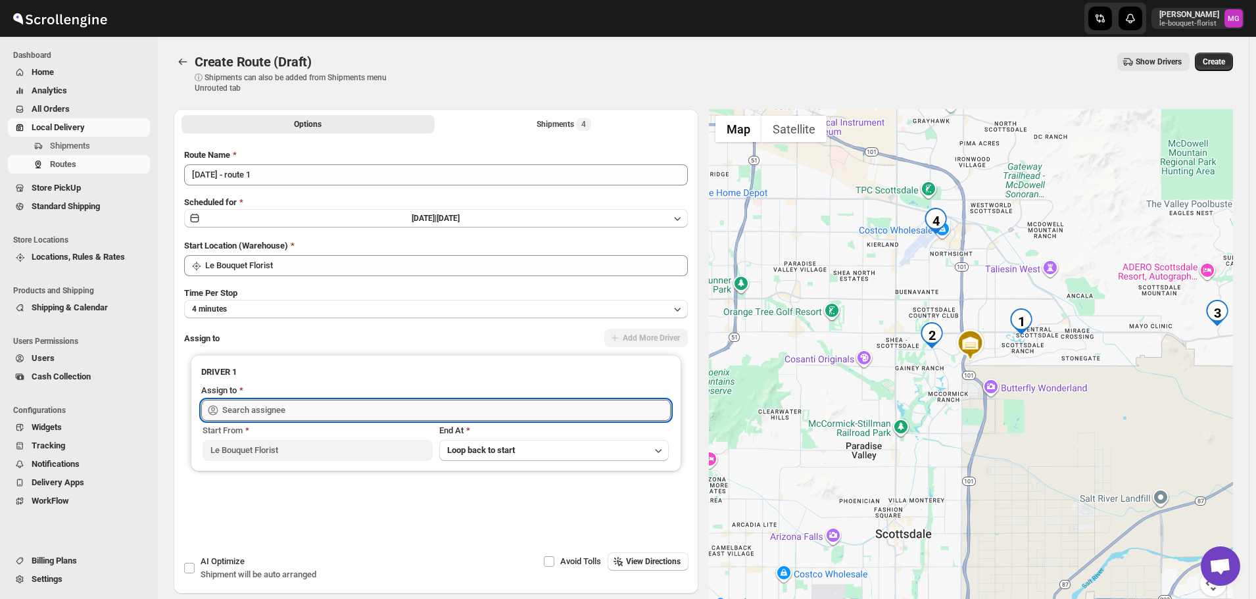
click at [283, 414] on input "text" at bounding box center [446, 410] width 448 height 21
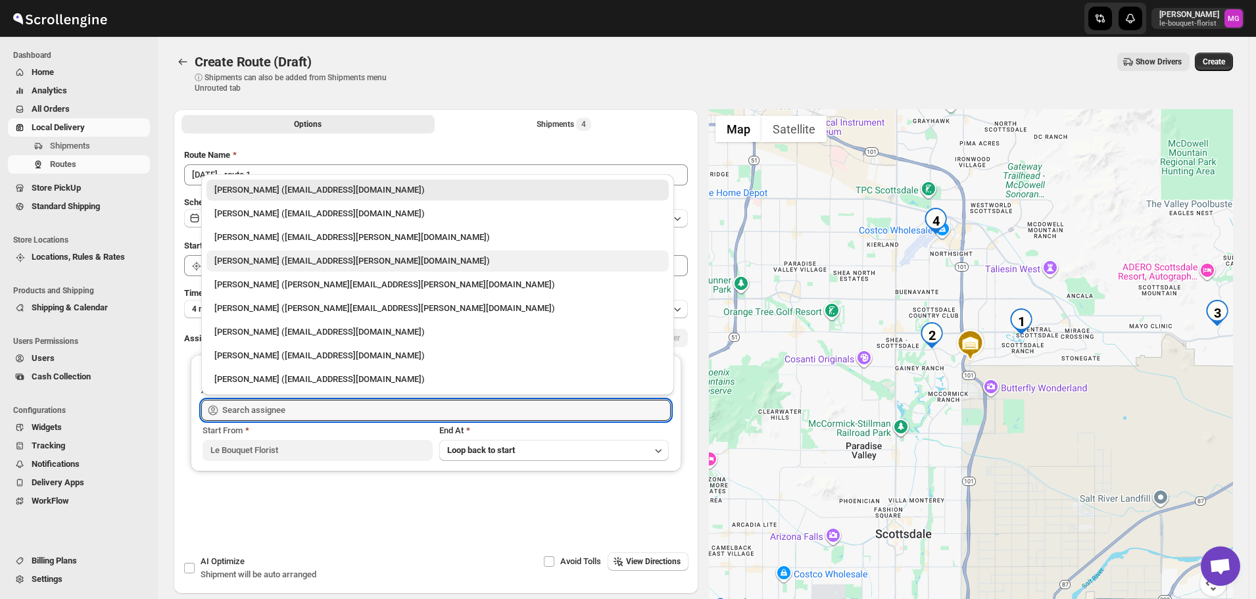
click at [269, 266] on div "Jennifer Gluth (jemfer@cox.net)" at bounding box center [437, 260] width 446 height 13
type input "Jennifer Gluth (jemfer@cox.net)"
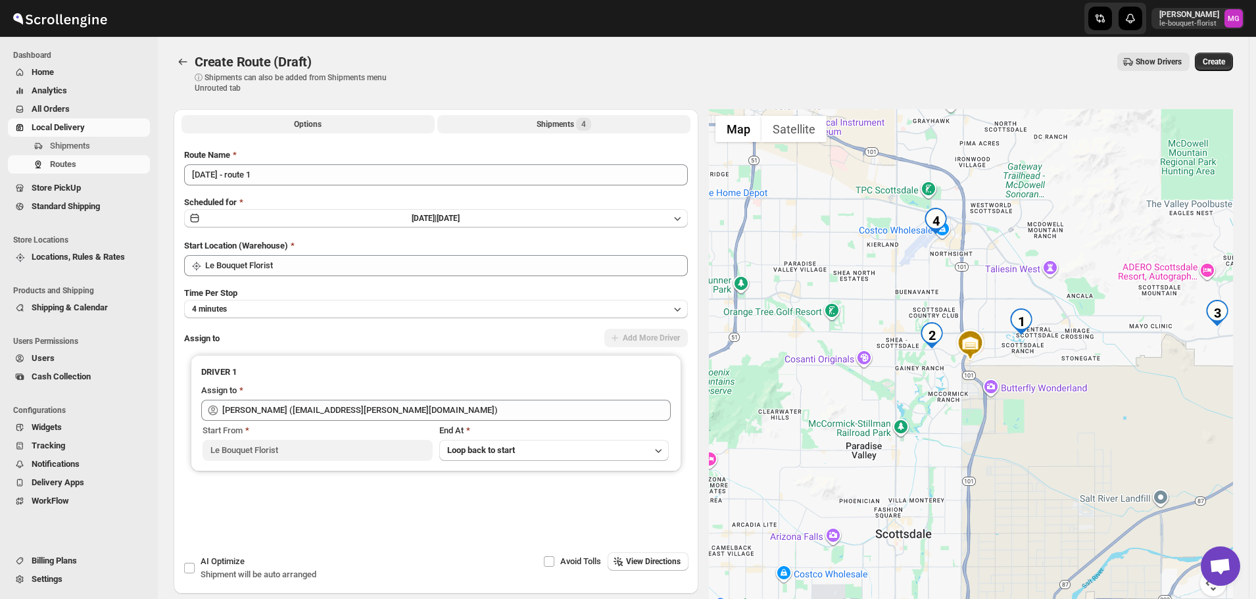
click at [500, 123] on button "Shipments 4" at bounding box center [563, 124] width 253 height 18
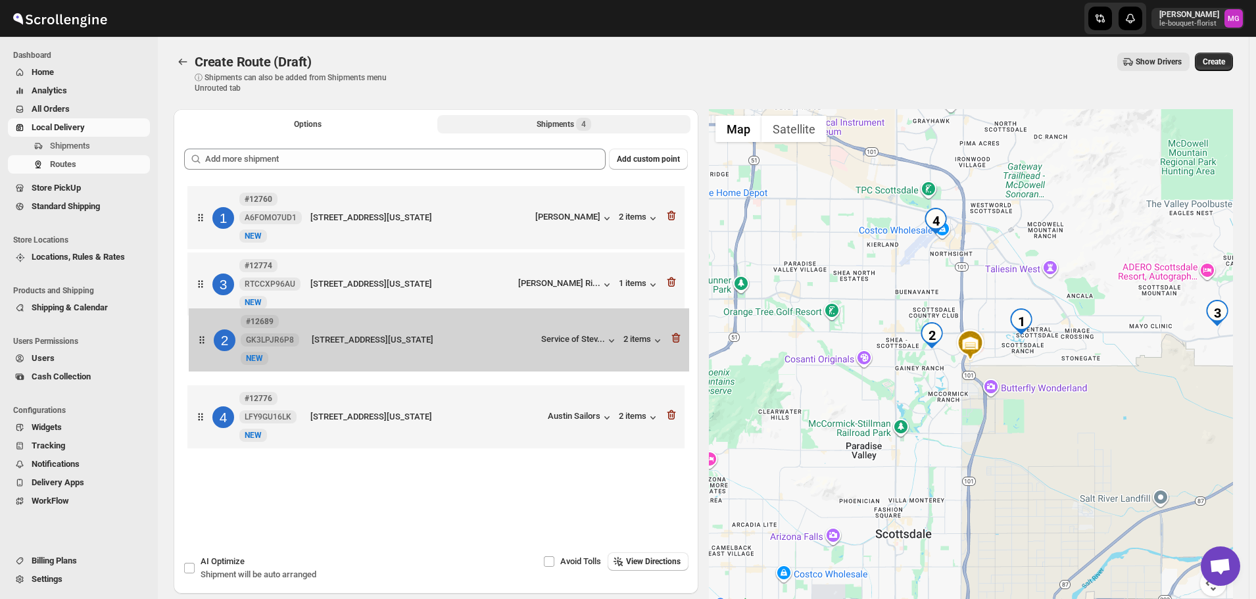
drag, startPoint x: 203, startPoint y: 288, endPoint x: 205, endPoint y: 348, distance: 59.9
click at [205, 348] on div "1 #12760 A6FOMO7UD1 New NEW 10225 East Cochise Drive, Scottsdale, Arizona, 8525…" at bounding box center [436, 319] width 504 height 272
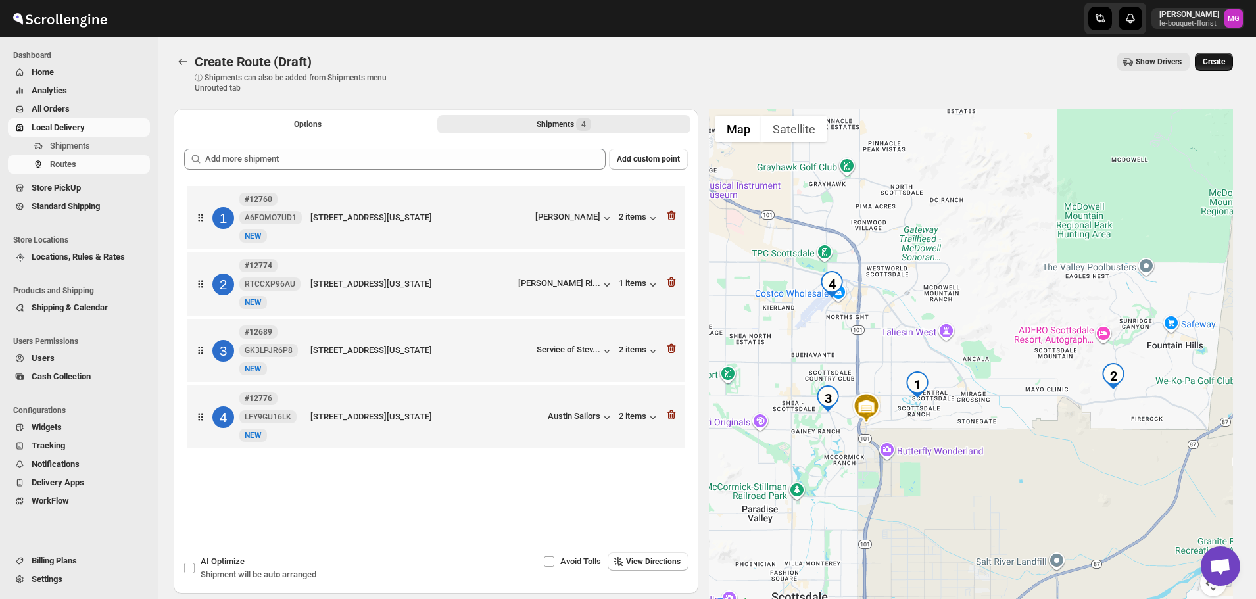
click at [1218, 68] on button "Create" at bounding box center [1214, 62] width 38 height 18
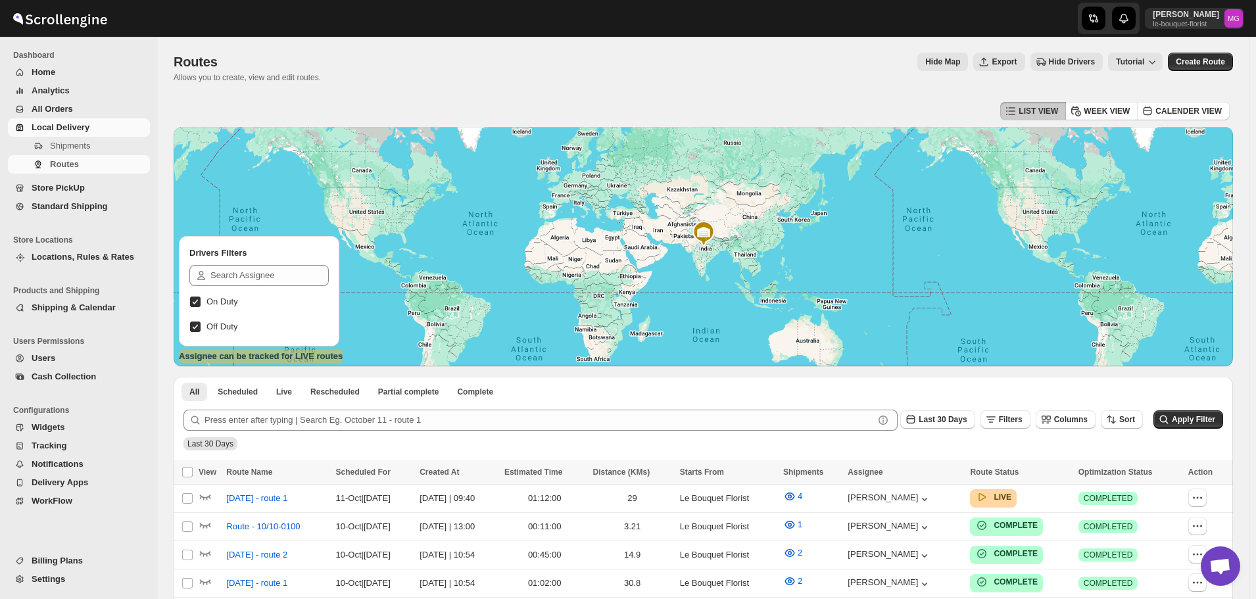
scroll to position [840, 0]
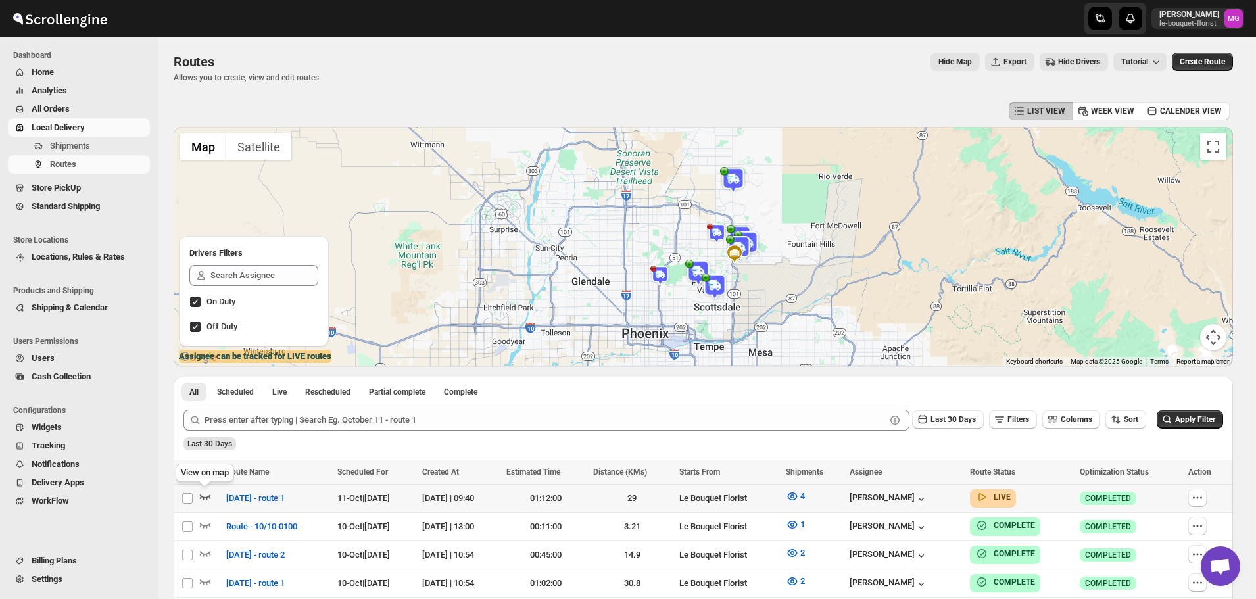
click at [203, 496] on icon "button" at bounding box center [205, 496] width 13 height 13
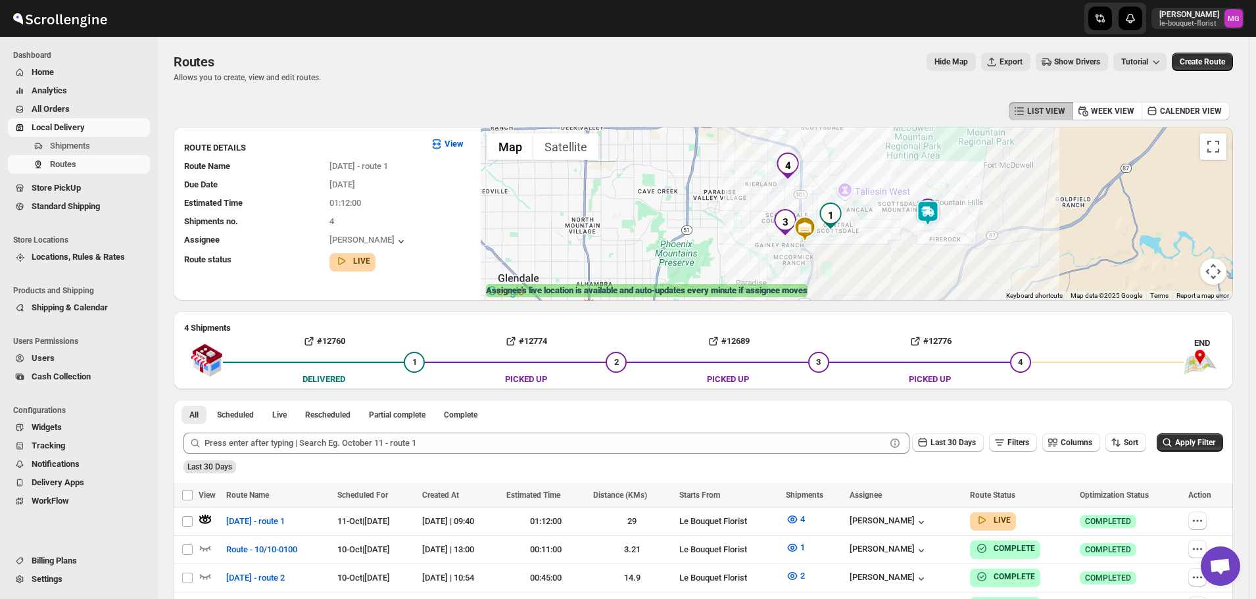
click at [941, 219] on img at bounding box center [928, 213] width 26 height 26
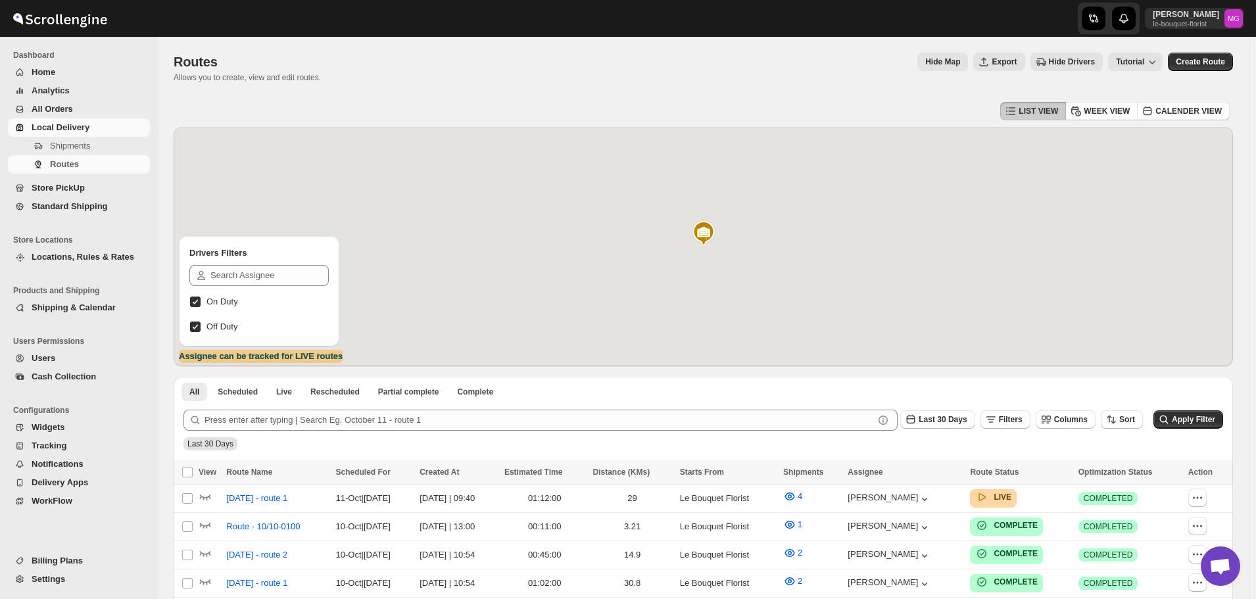
scroll to position [840, 0]
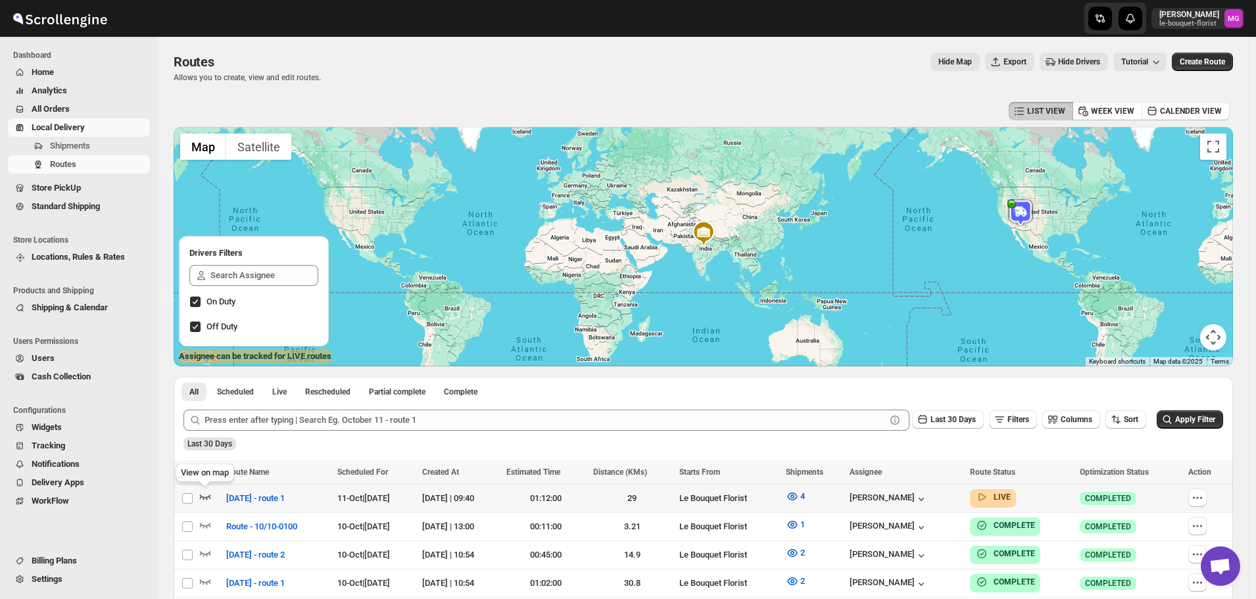
click at [206, 498] on icon "button" at bounding box center [205, 497] width 11 height 5
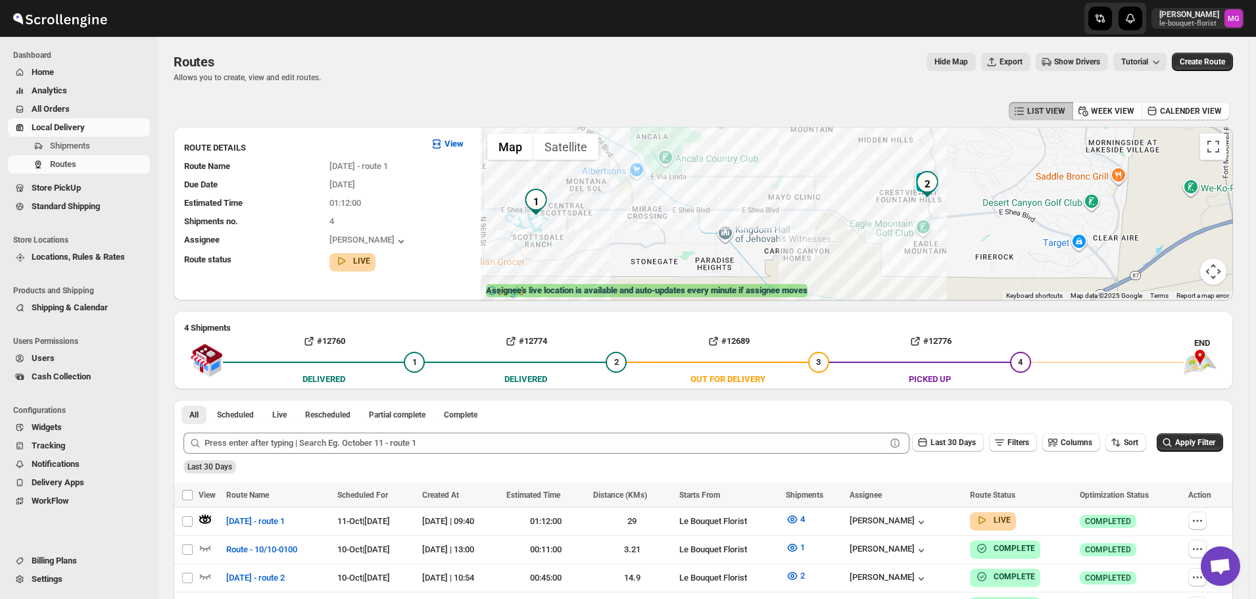
drag, startPoint x: 970, startPoint y: 231, endPoint x: 963, endPoint y: 227, distance: 8.2
click at [971, 232] on div at bounding box center [857, 214] width 752 height 174
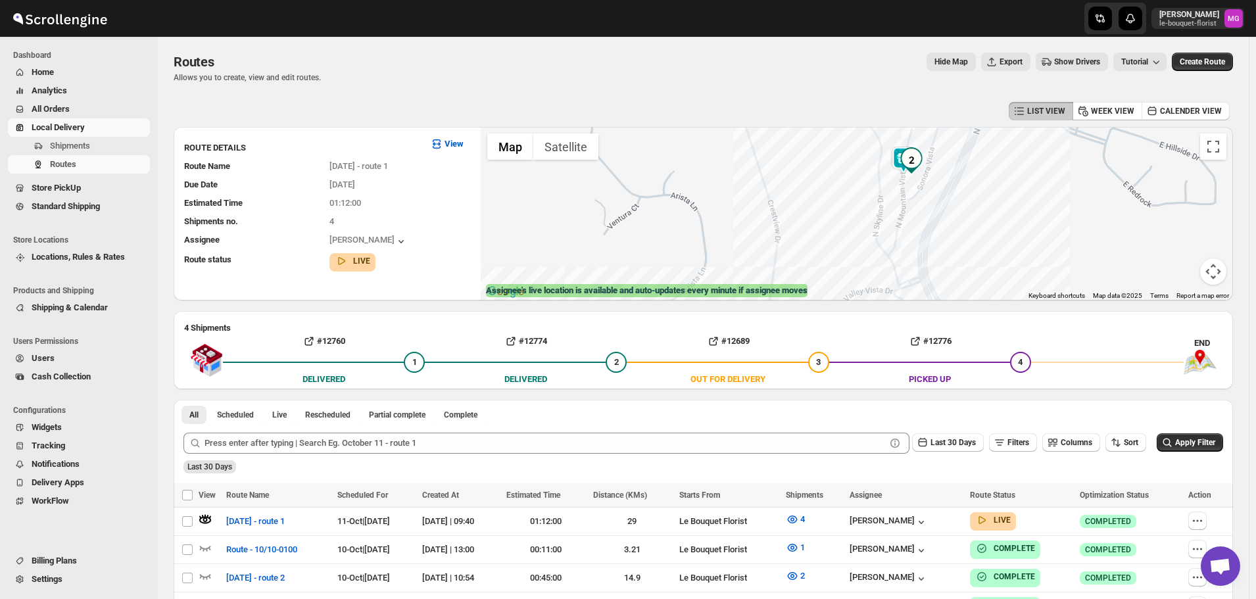
click at [900, 159] on img at bounding box center [903, 160] width 26 height 26
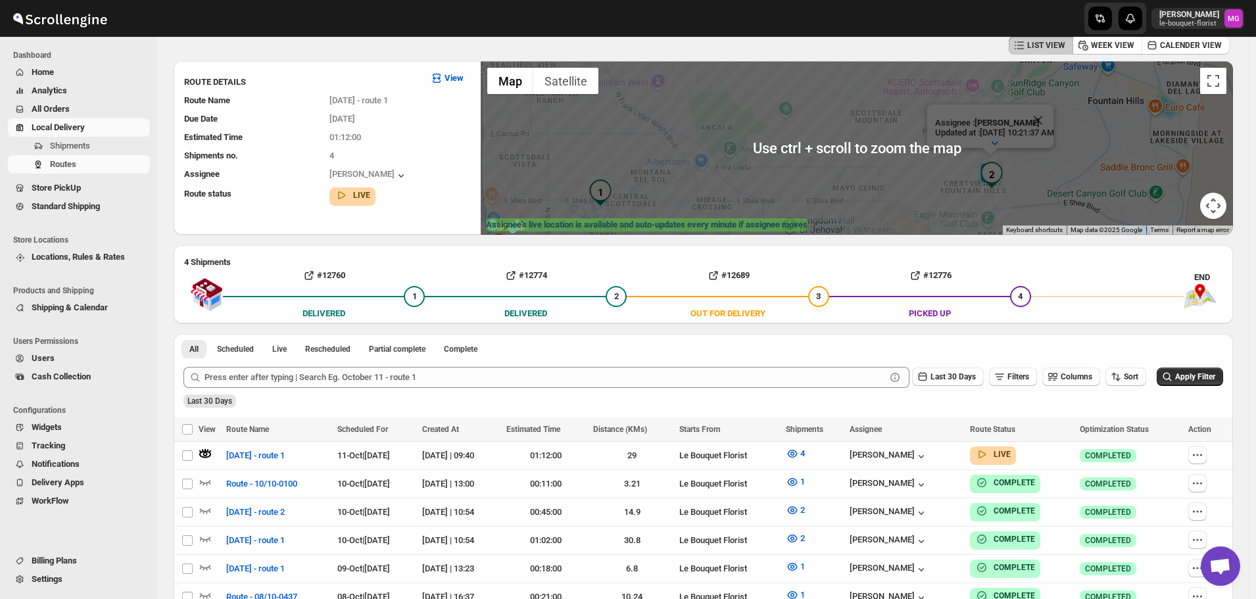
scroll to position [0, 0]
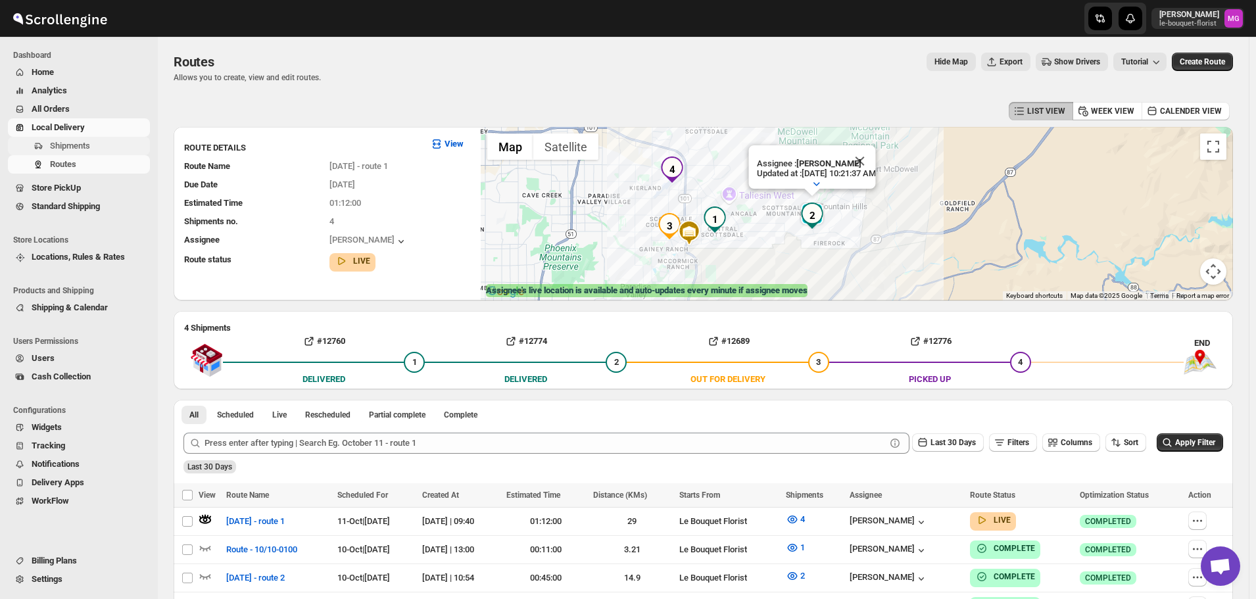
click at [98, 147] on span "Shipments" at bounding box center [98, 145] width 97 height 13
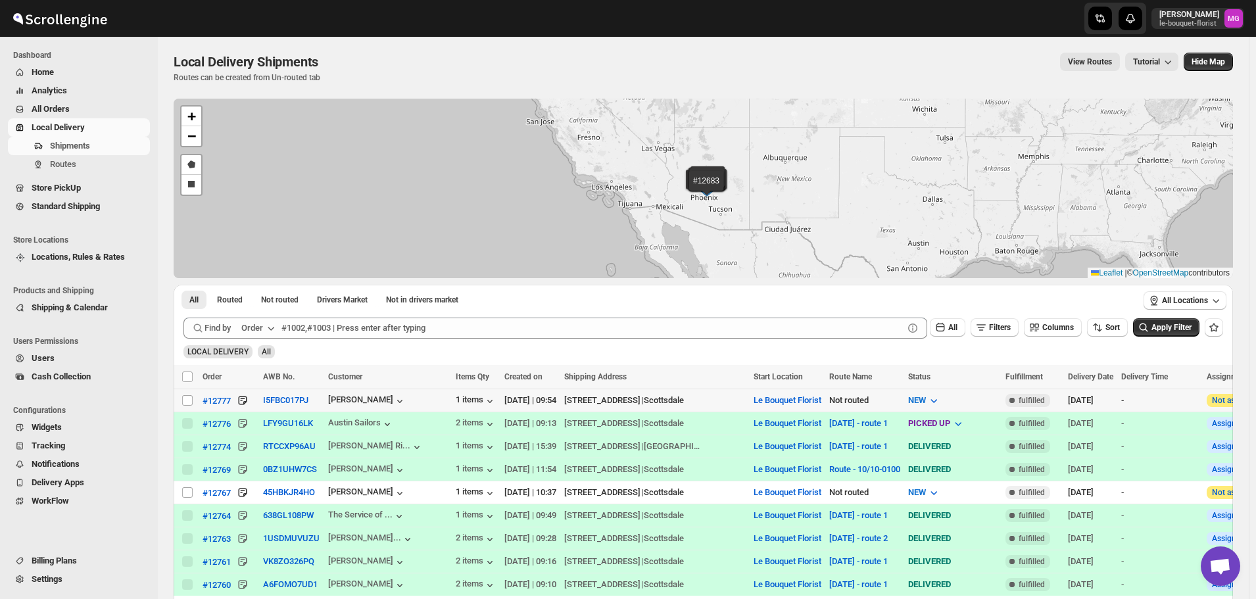
click at [186, 392] on td "Select shipment" at bounding box center [186, 400] width 25 height 23
checkbox input "true"
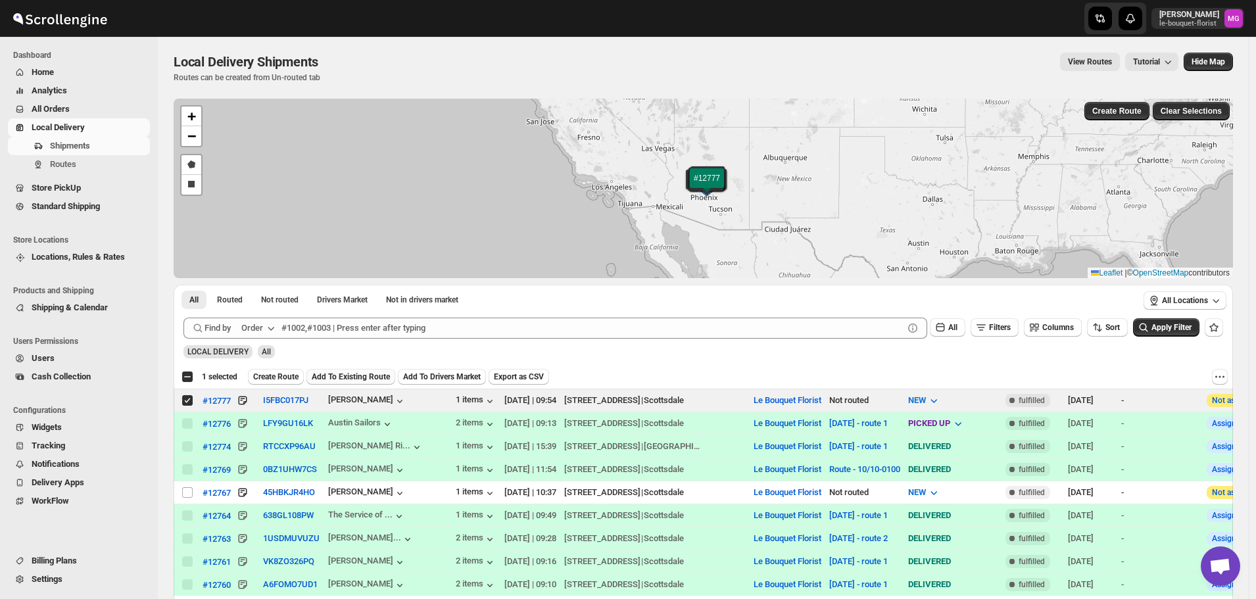
click at [346, 377] on span "Add To Existing Route" at bounding box center [351, 376] width 78 height 11
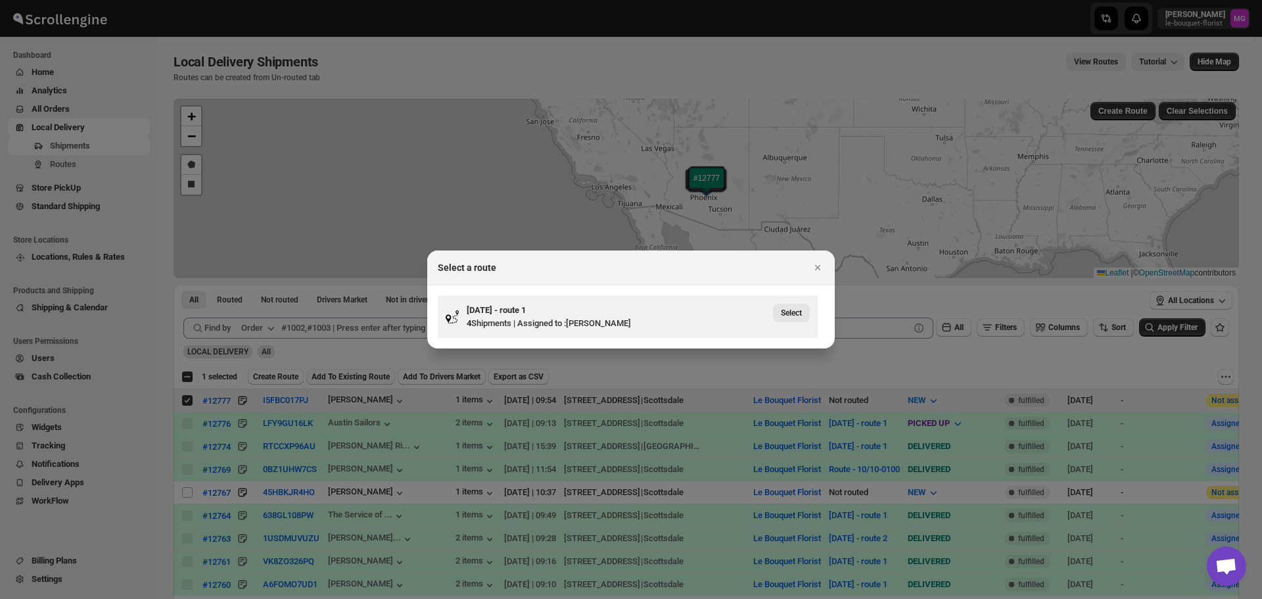
click at [795, 308] on span "Select" at bounding box center [791, 313] width 21 height 11
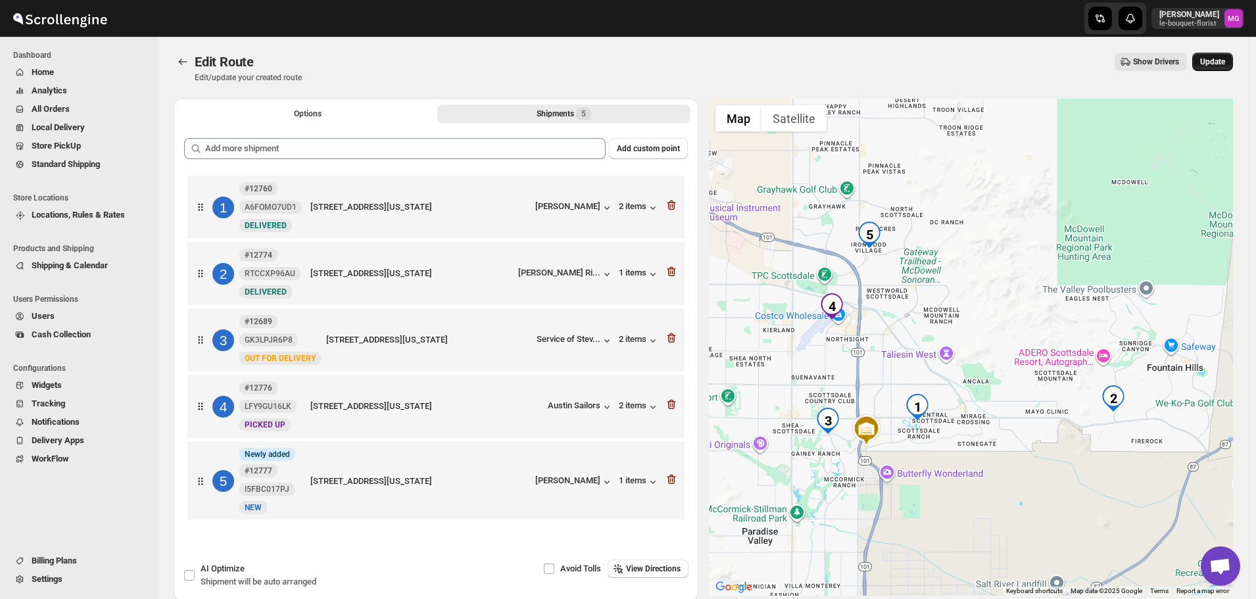
click at [1225, 64] on span "Update" at bounding box center [1212, 62] width 25 height 11
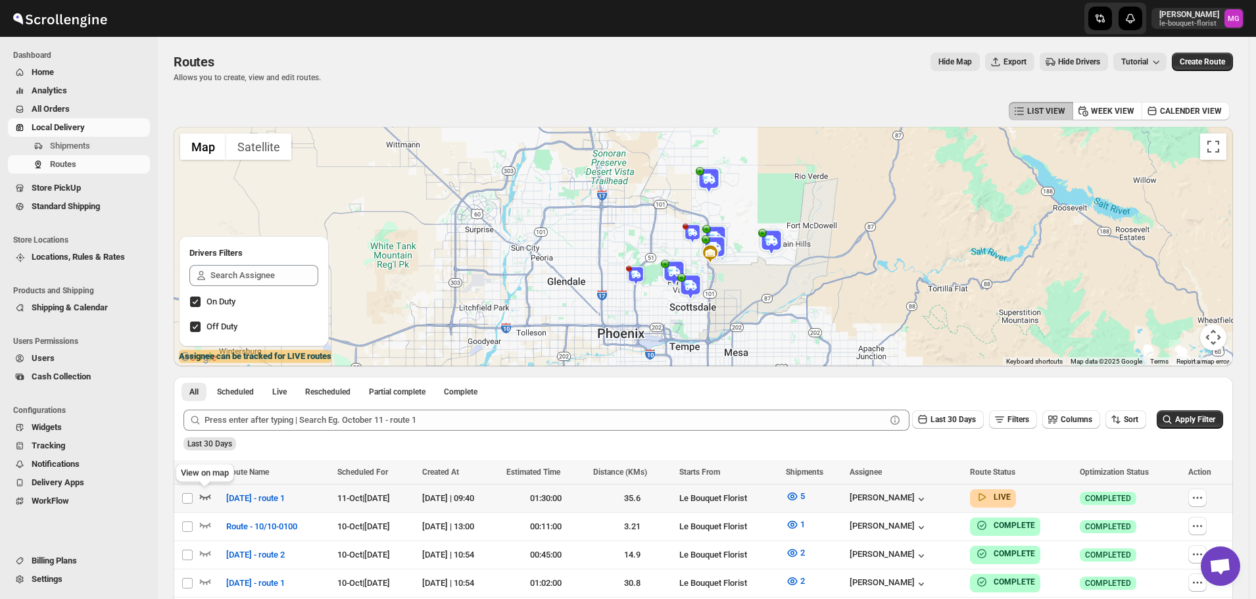
click at [208, 498] on icon "button" at bounding box center [205, 496] width 13 height 13
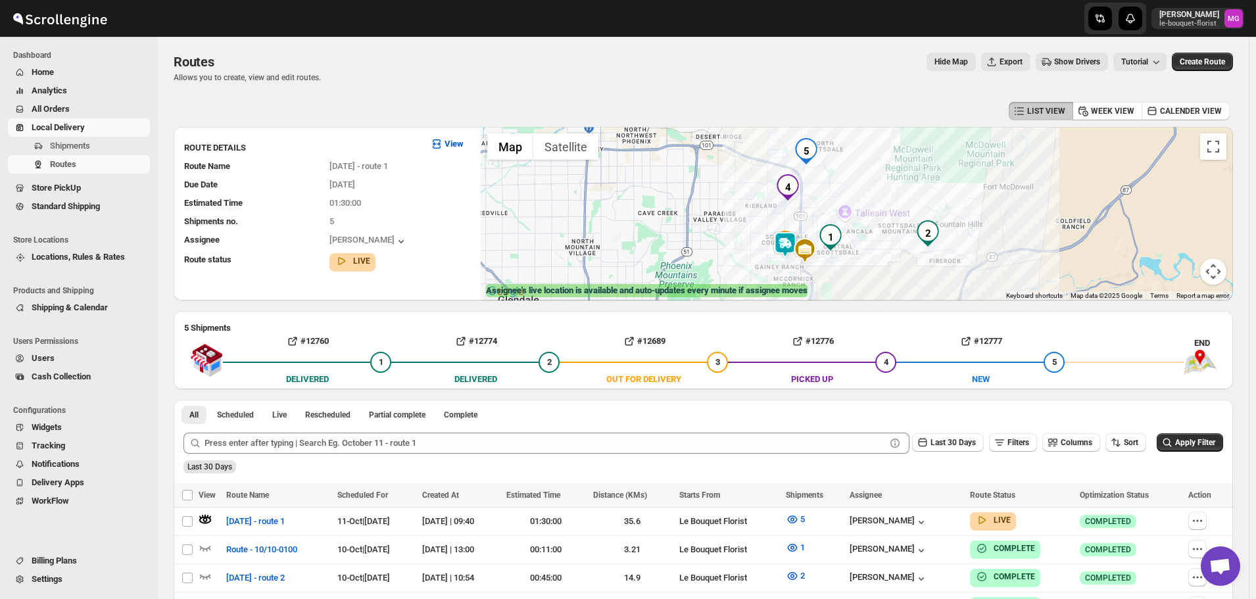
click at [786, 244] on img at bounding box center [785, 244] width 26 height 26
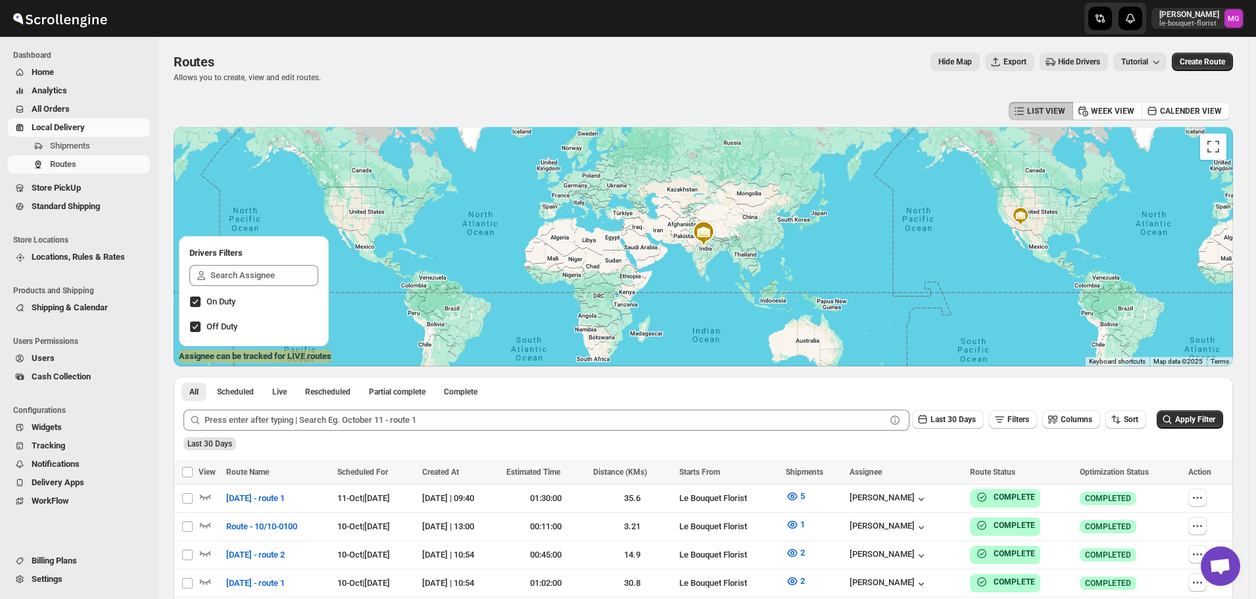
scroll to position [840, 0]
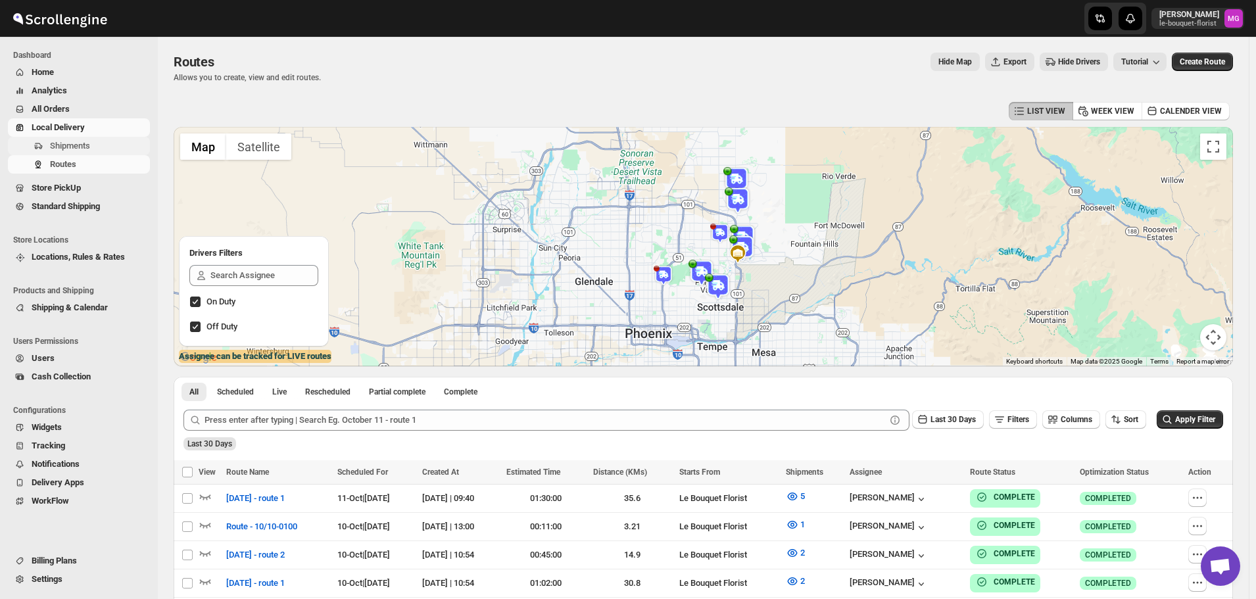
click at [97, 148] on span "Shipments" at bounding box center [98, 145] width 97 height 13
